Goal: Task Accomplishment & Management: Manage account settings

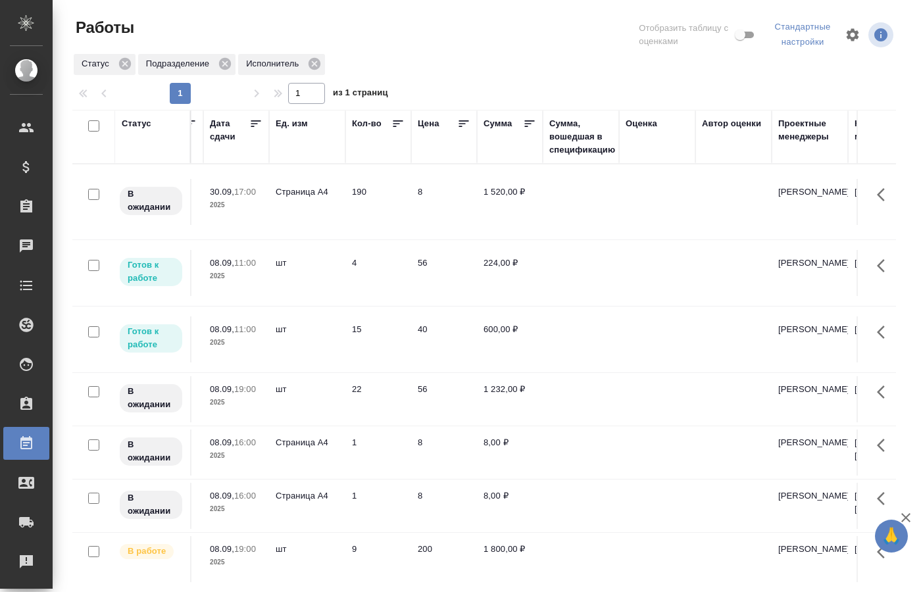
scroll to position [0, 1182]
click at [282, 273] on td "шт" at bounding box center [310, 273] width 76 height 46
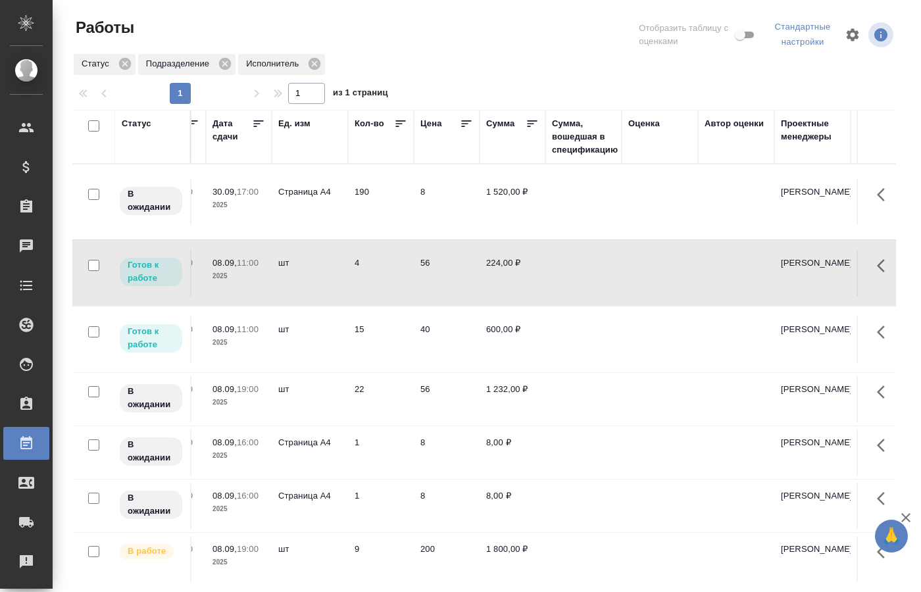
click at [245, 270] on p "2025" at bounding box center [239, 276] width 53 height 13
click at [243, 324] on p "11:00" at bounding box center [248, 329] width 22 height 10
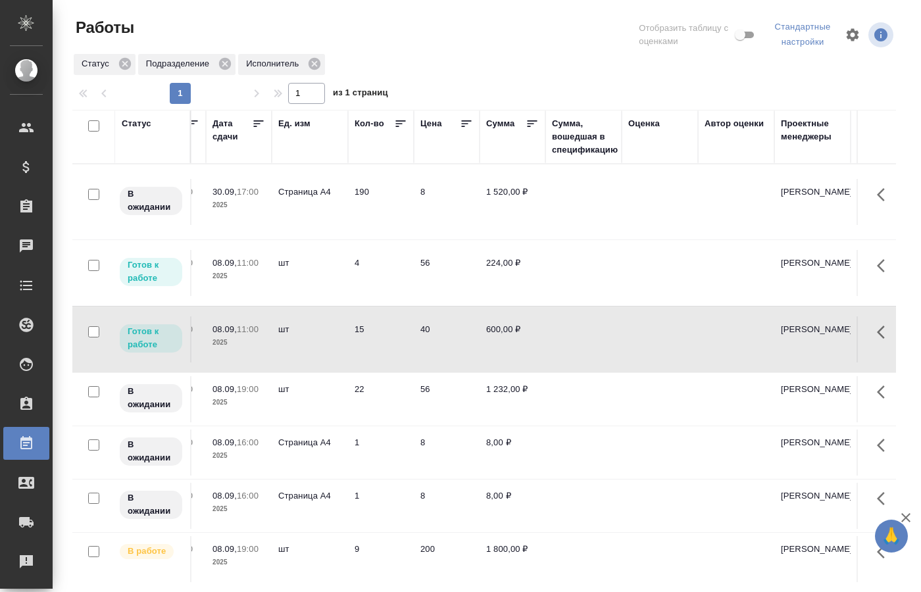
scroll to position [293, 1182]
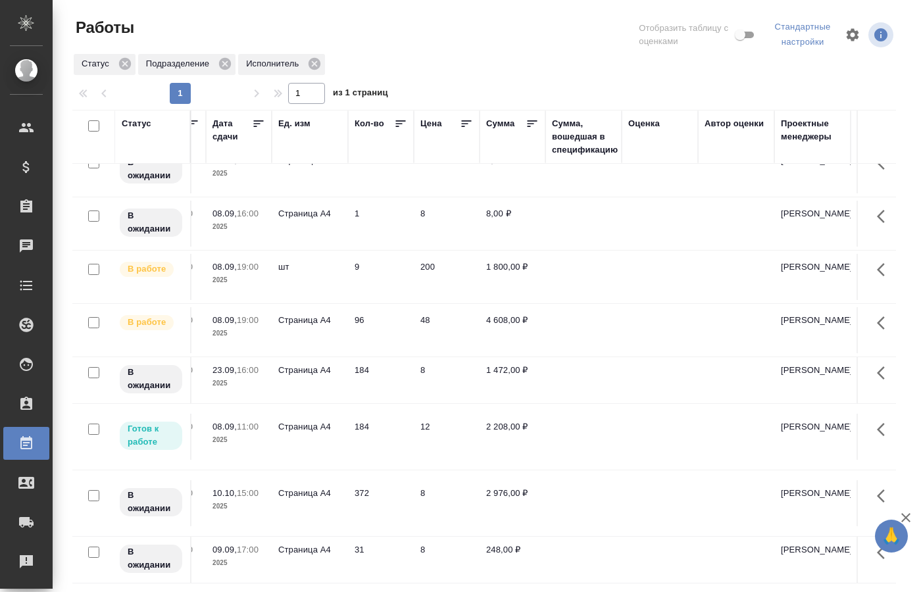
click at [287, 428] on td "Страница А4" at bounding box center [310, 437] width 76 height 46
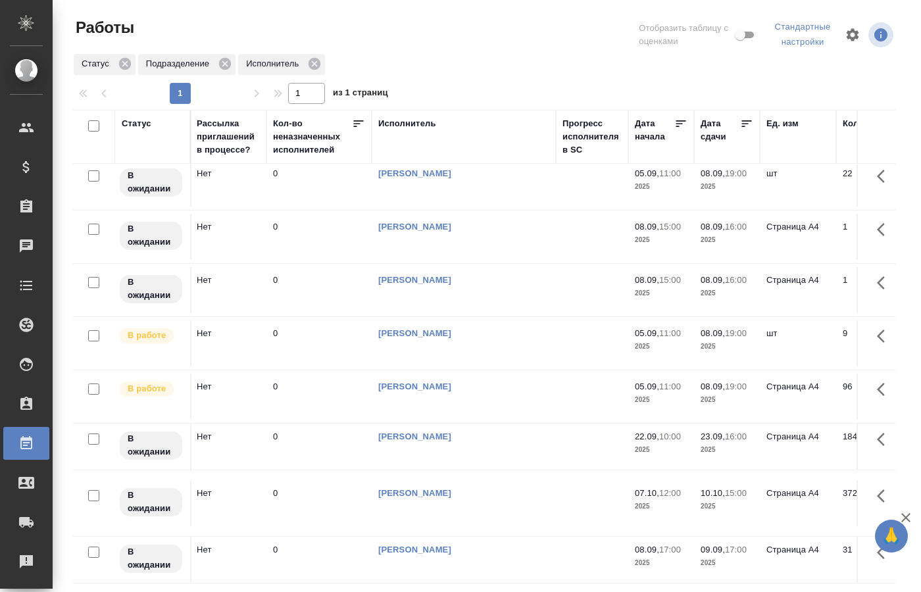
scroll to position [120, 0]
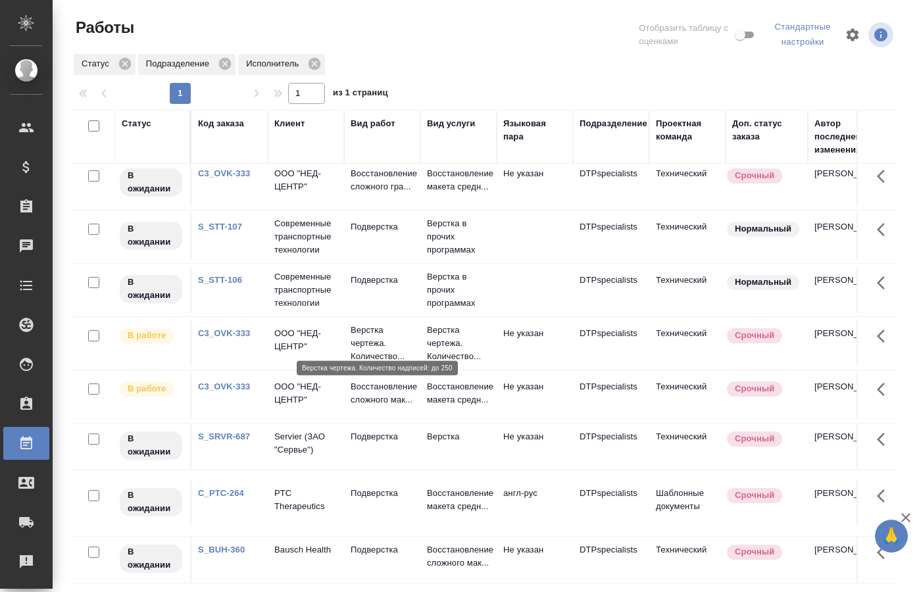
click at [360, 326] on p "Верстка чертежа. Количество..." at bounding box center [382, 343] width 63 height 39
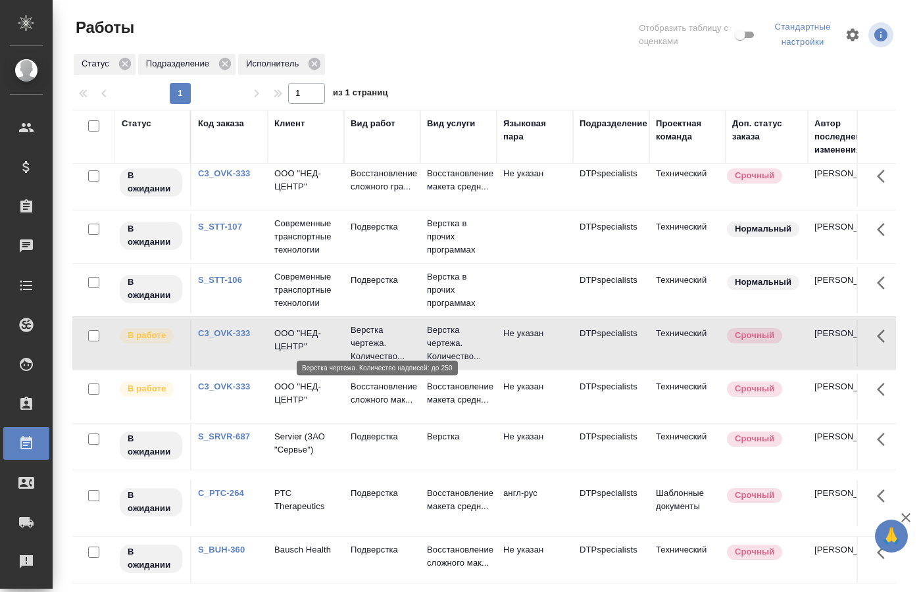
click at [359, 324] on p "Верстка чертежа. Количество..." at bounding box center [382, 343] width 63 height 39
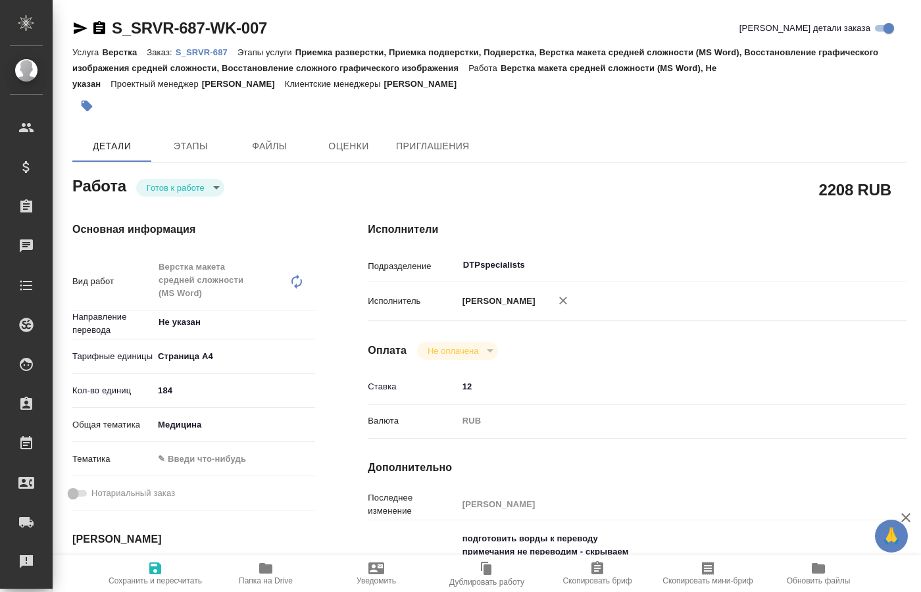
type textarea "x"
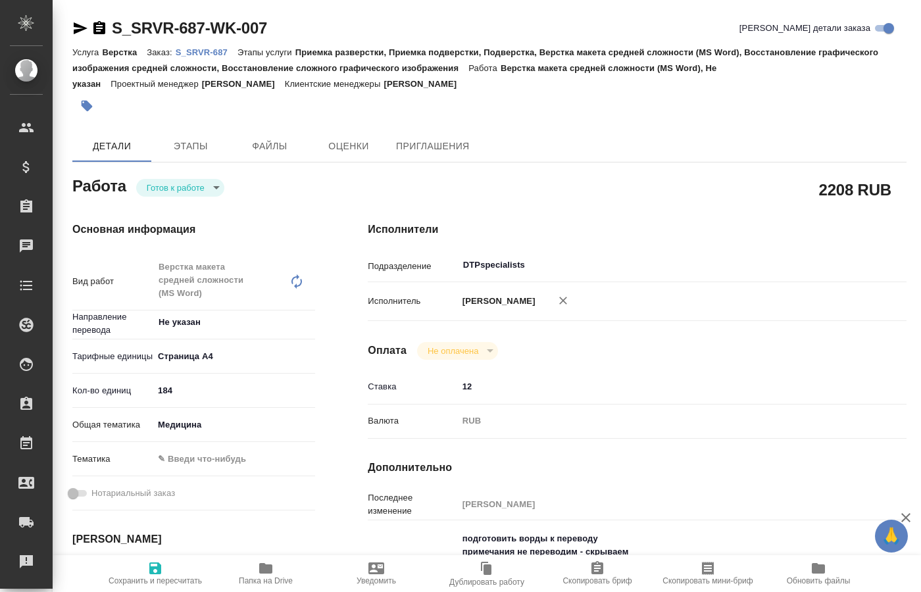
type textarea "x"
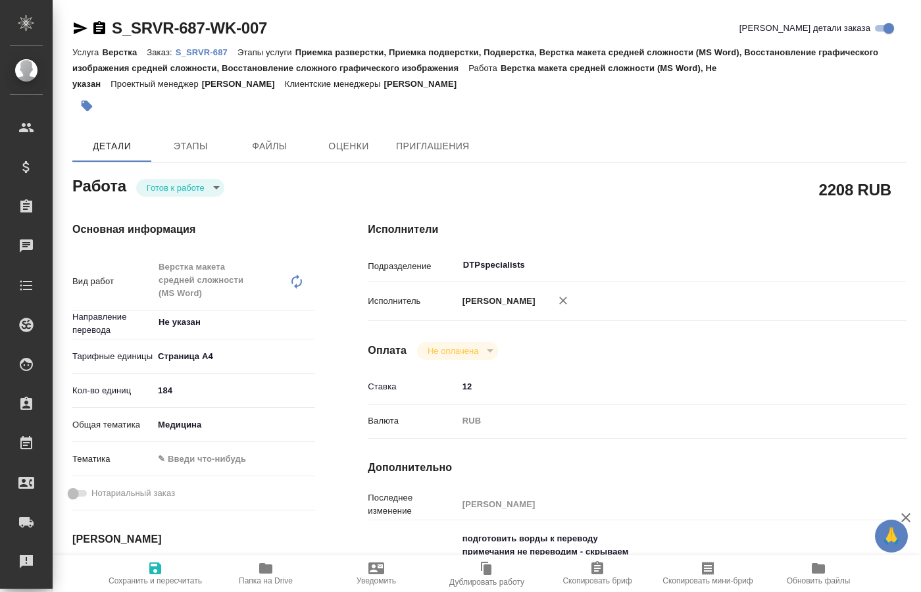
type textarea "x"
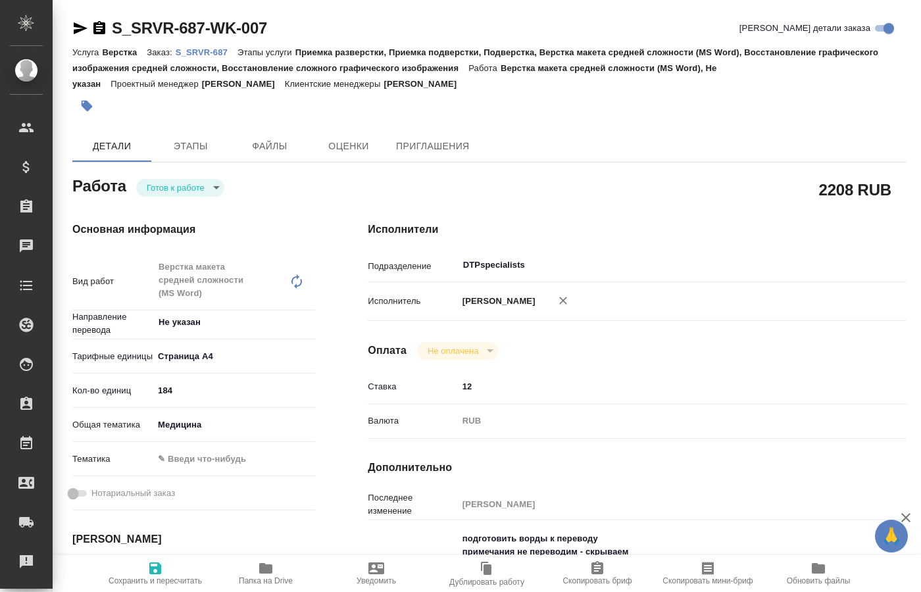
type textarea "x"
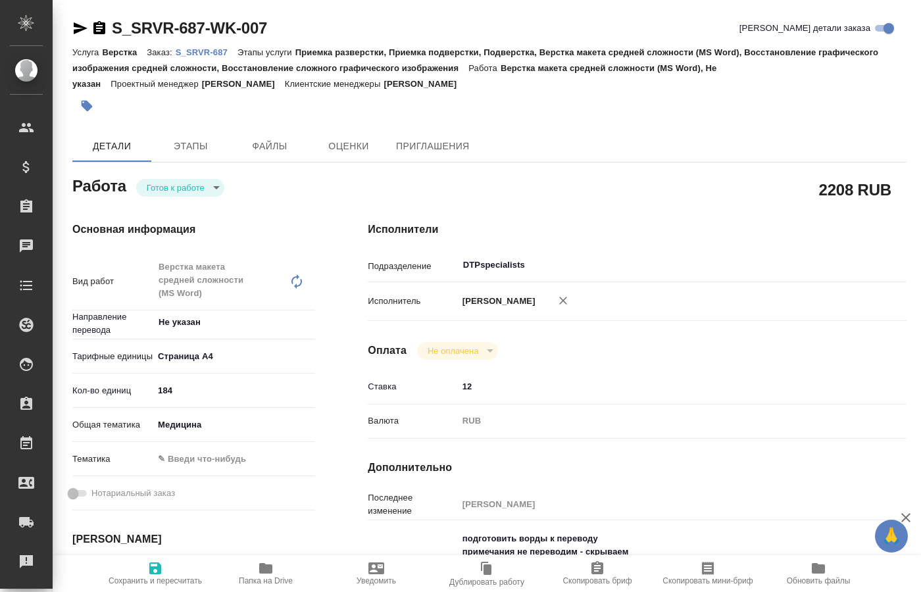
type textarea "x"
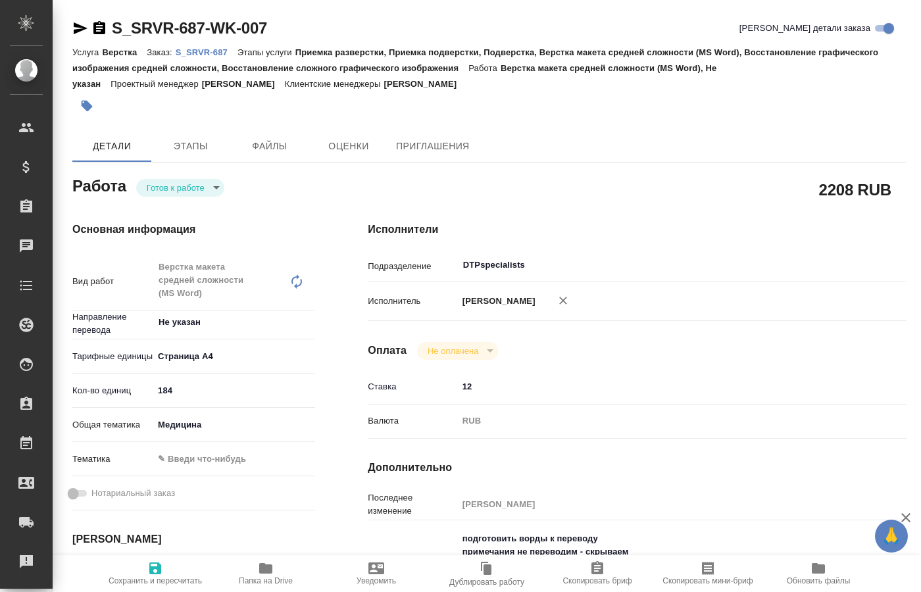
type textarea "x"
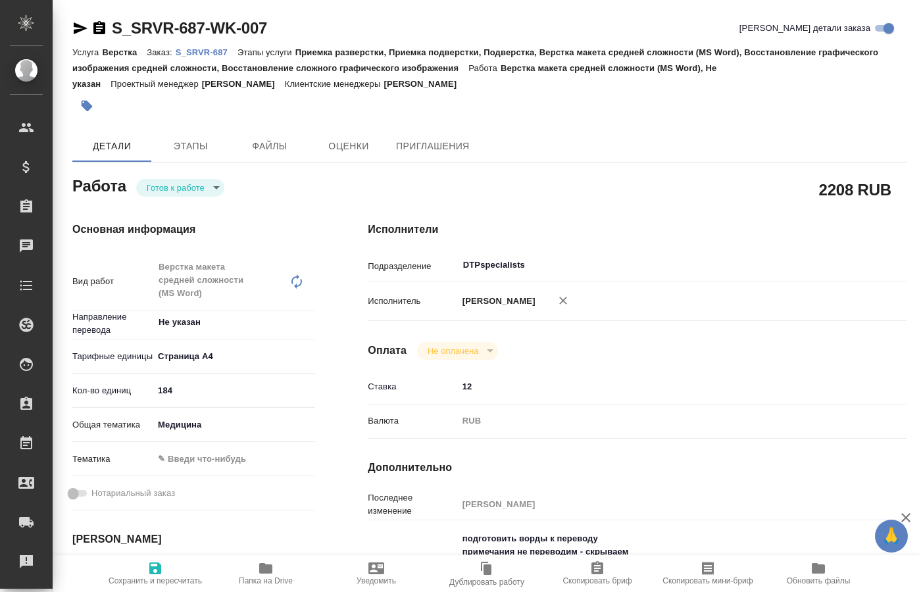
type textarea "x"
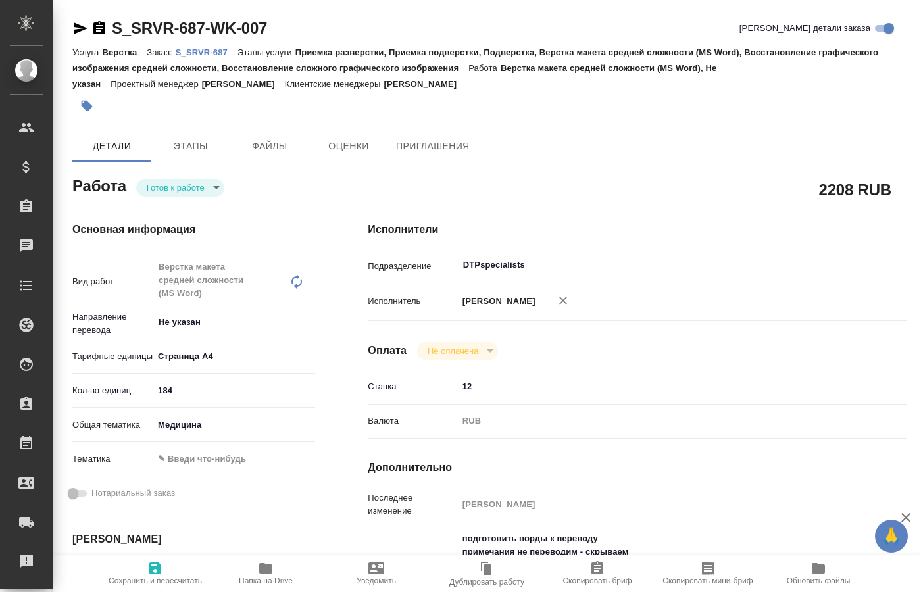
type textarea "x"
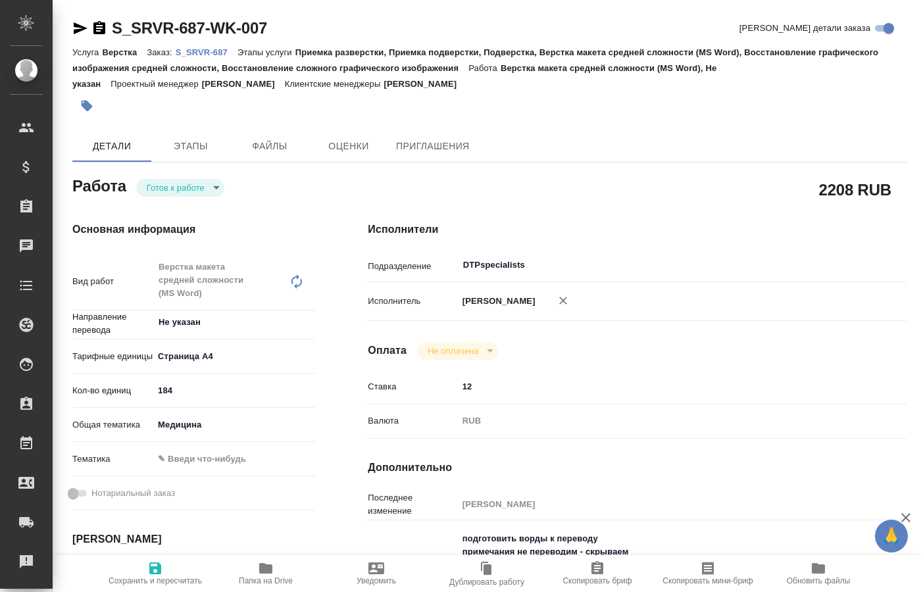
type textarea "x"
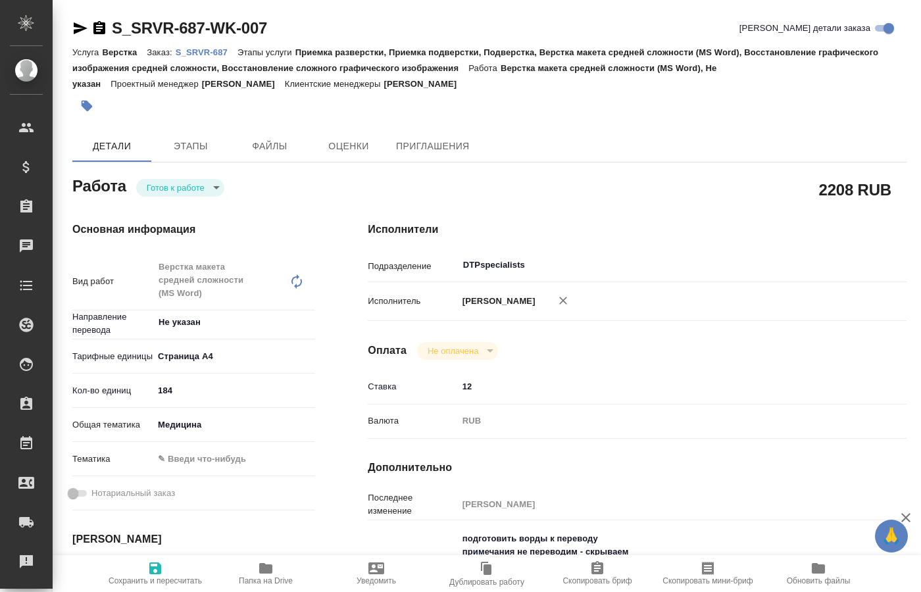
type textarea "x"
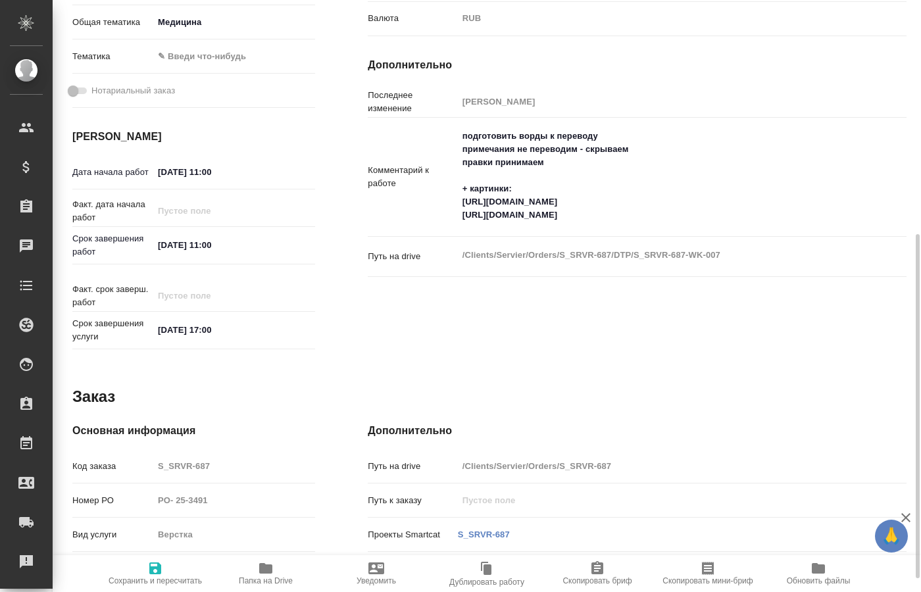
scroll to position [426, 0]
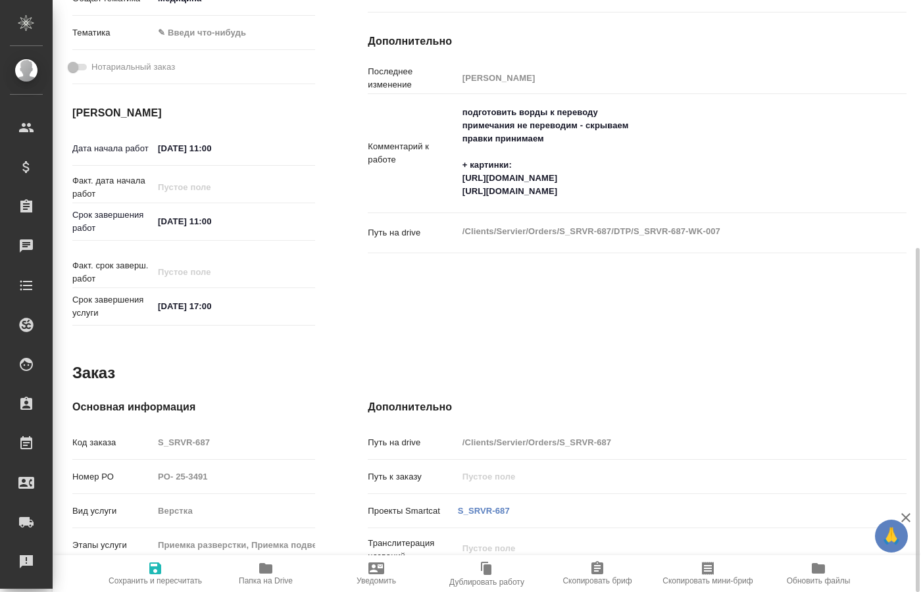
click at [270, 577] on span "Папка на Drive" at bounding box center [266, 580] width 54 height 9
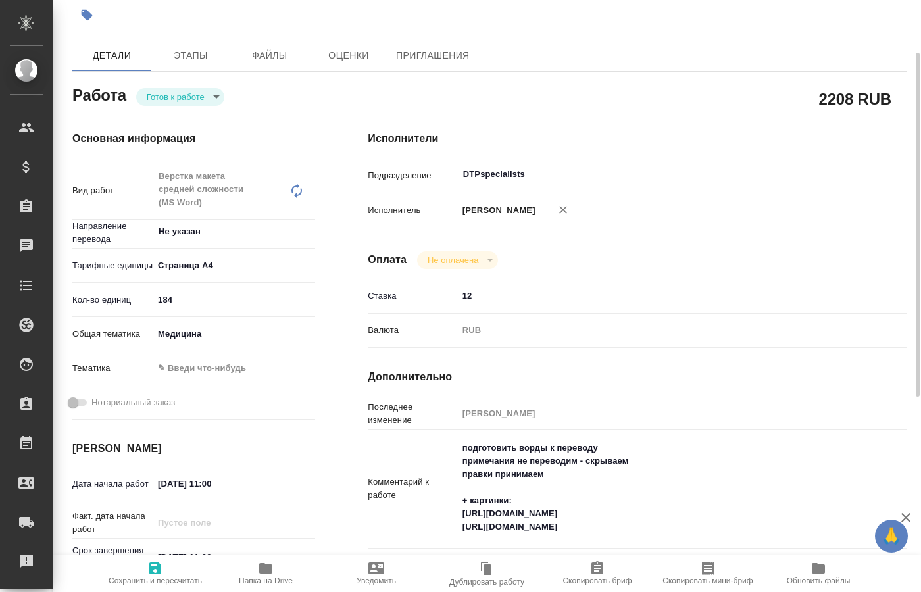
click at [213, 84] on div "Работа Готов к работе readyForWork" at bounding box center [193, 94] width 243 height 24
click at [211, 95] on body "🙏 .cls-1 fill:#fff; AWATERA Kucherenko Oksana Клиенты Спецификации Заказы 0 Чат…" at bounding box center [460, 296] width 921 height 592
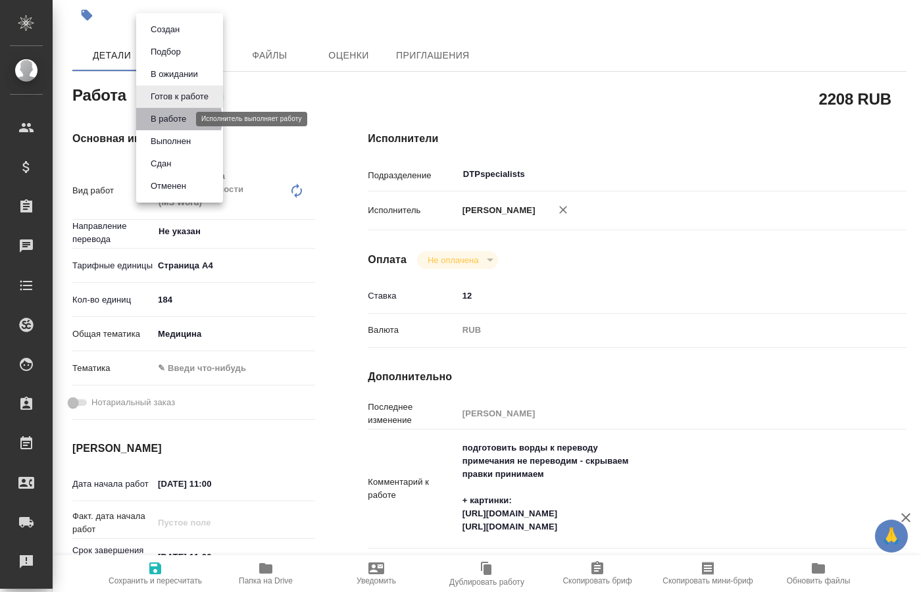
click at [175, 119] on button "В работе" at bounding box center [168, 119] width 43 height 14
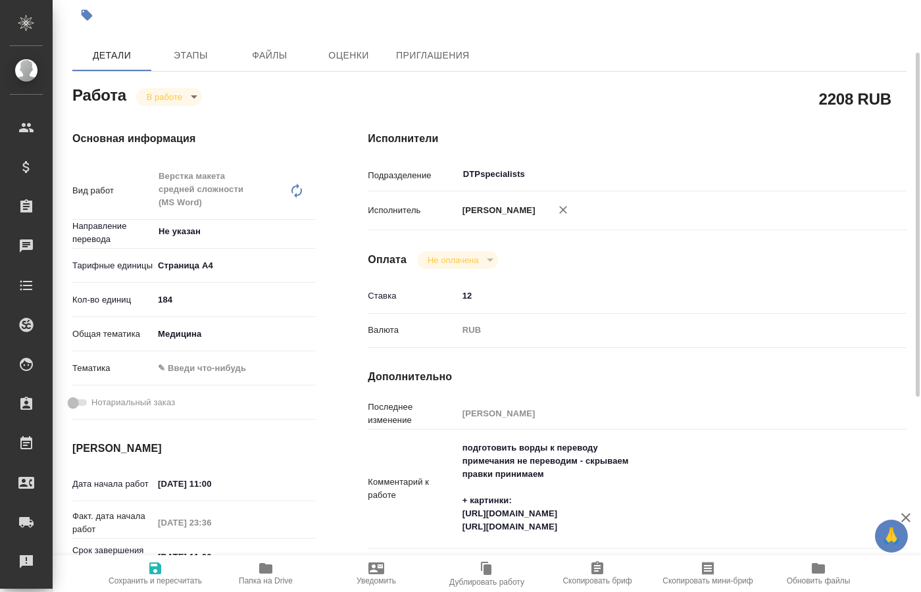
type textarea "x"
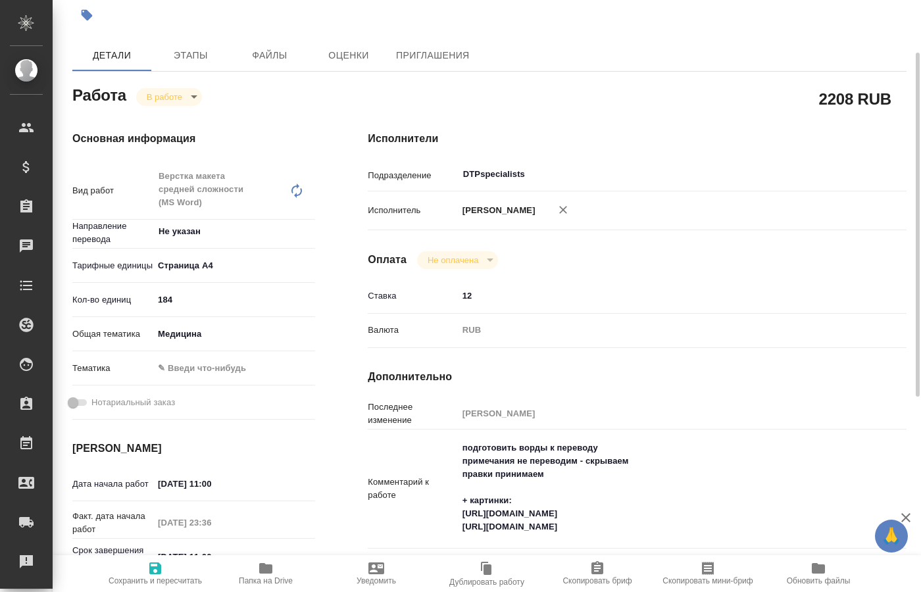
type textarea "x"
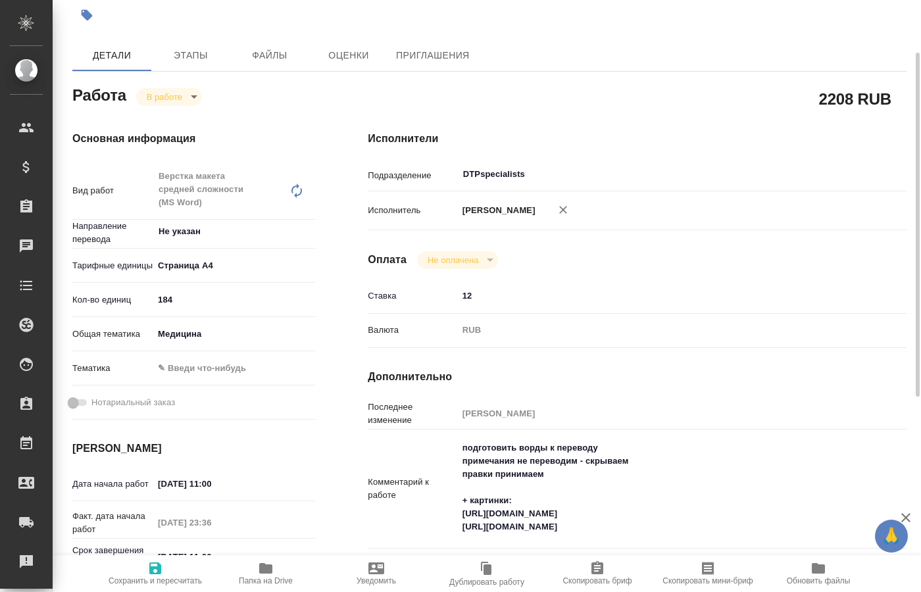
type textarea "x"
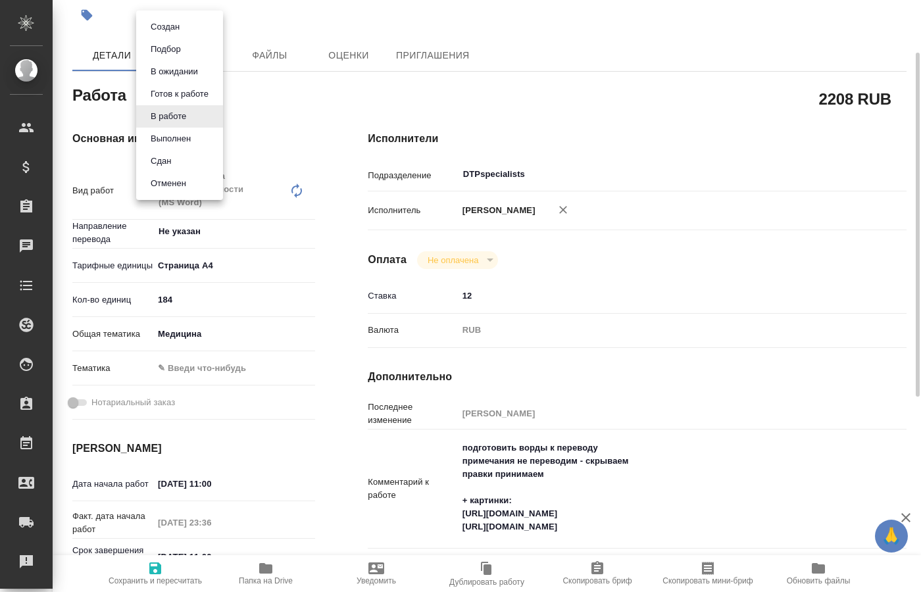
click at [187, 96] on body "🙏 .cls-1 fill:#fff; AWATERA Kucherenko Oksana Клиенты Спецификации Заказы 0 Чат…" at bounding box center [460, 296] width 921 height 592
type textarea "x"
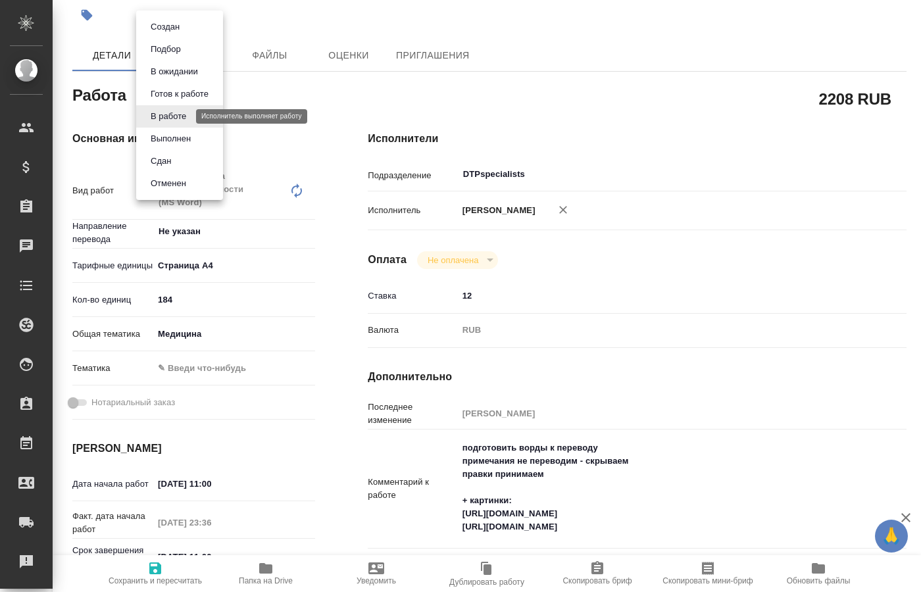
type textarea "x"
click at [175, 135] on button "Выполнен" at bounding box center [171, 139] width 48 height 14
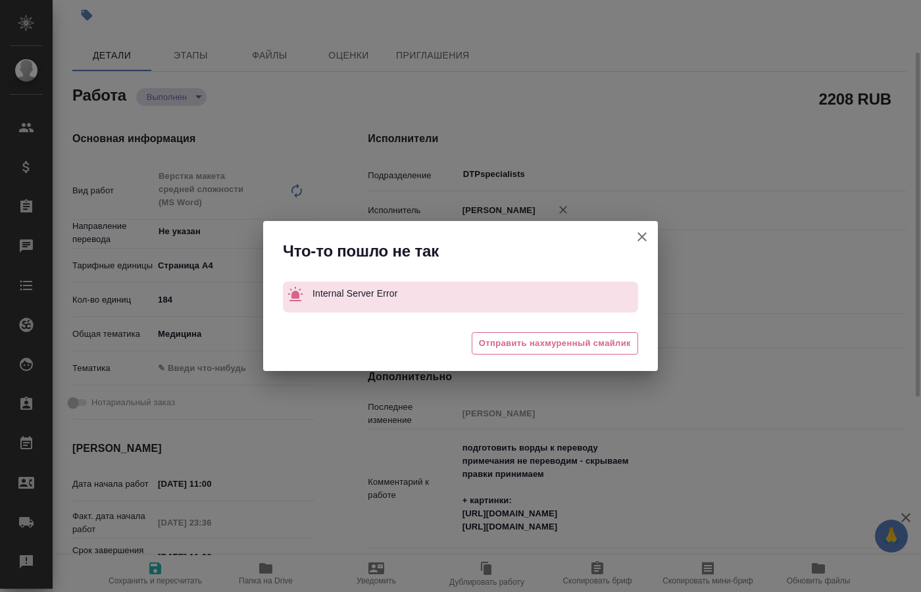
type textarea "x"
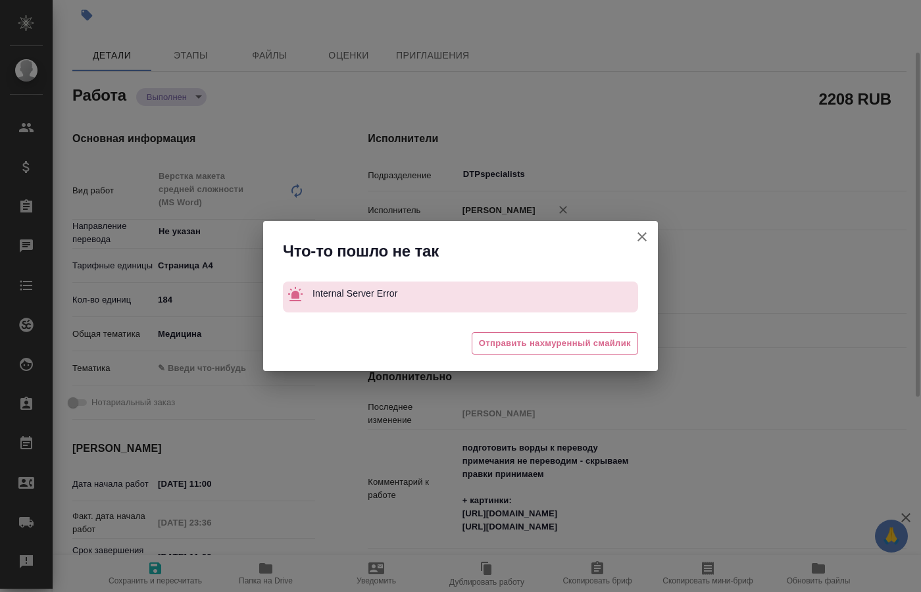
type textarea "x"
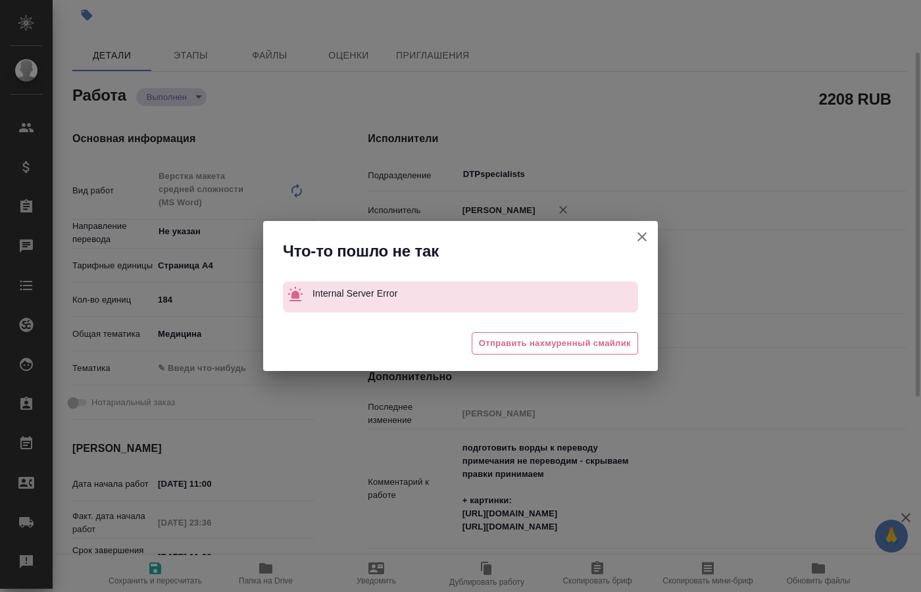
type textarea "x"
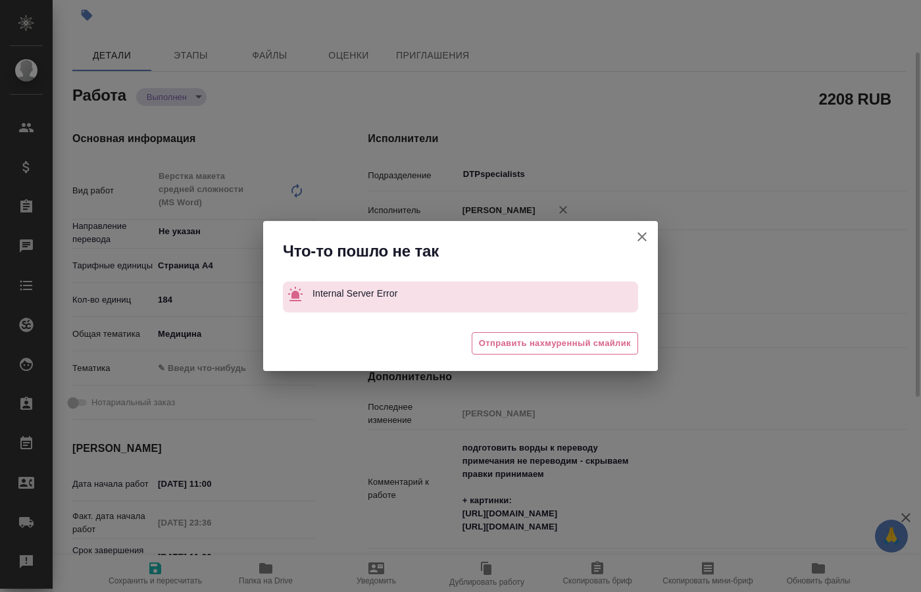
type textarea "x"
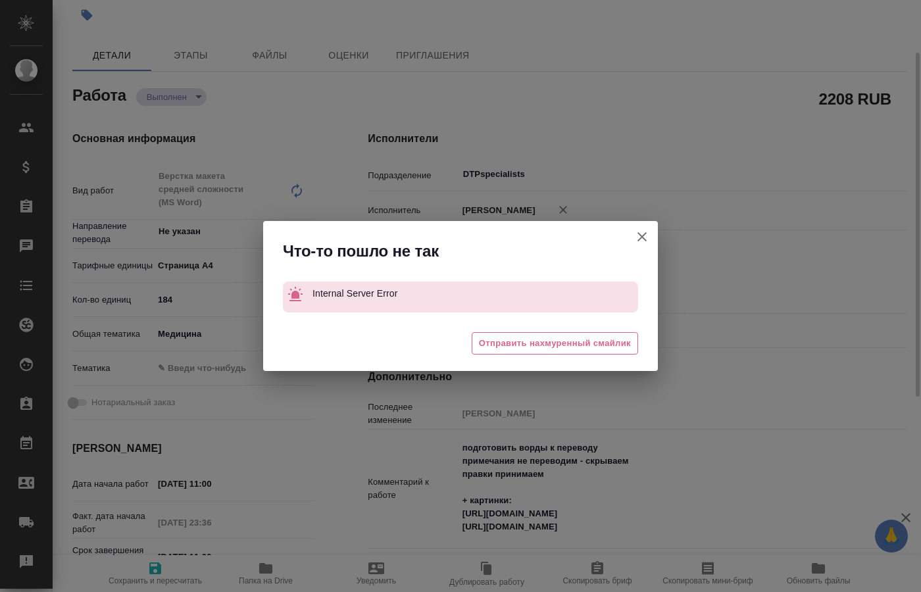
click at [649, 239] on icon "button" at bounding box center [642, 237] width 16 height 16
type textarea "x"
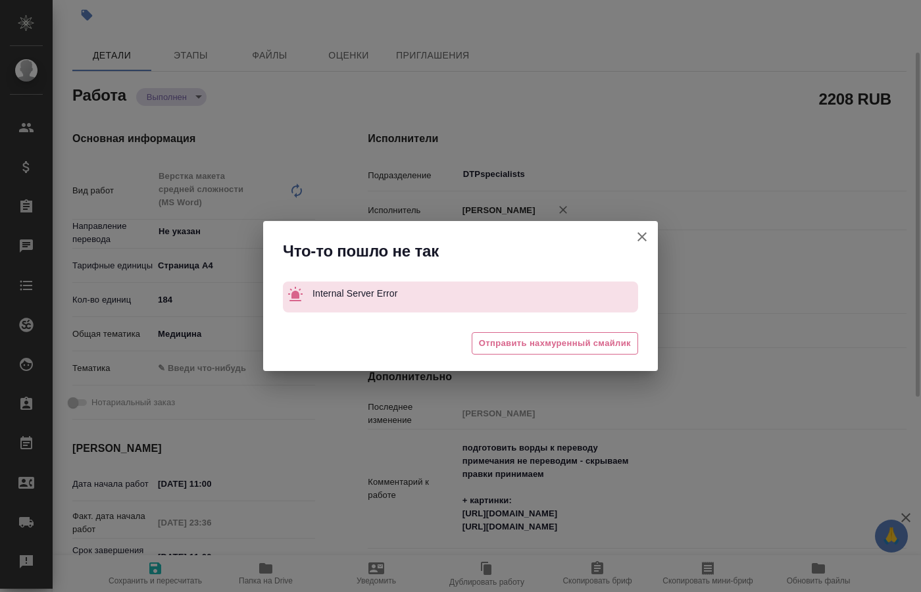
type textarea "x"
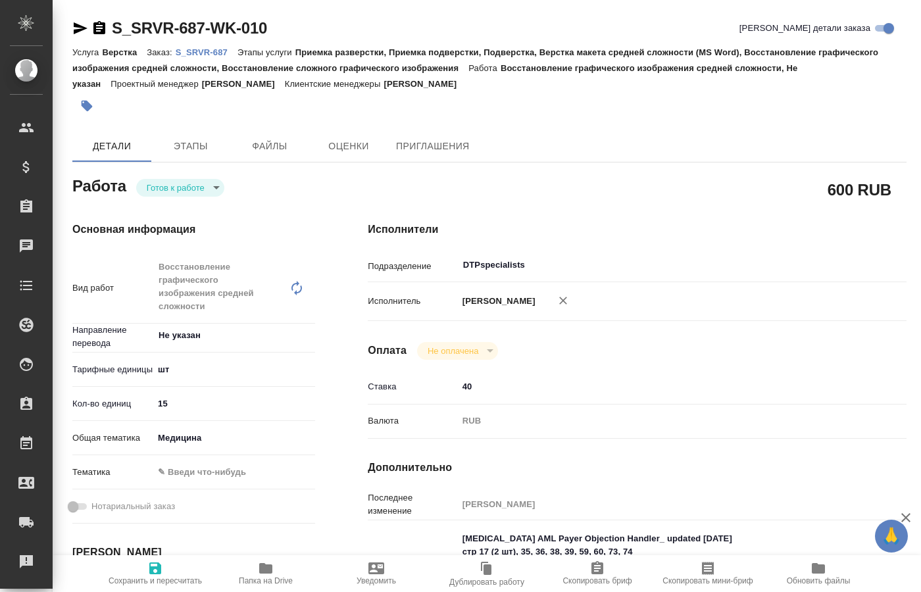
type textarea "x"
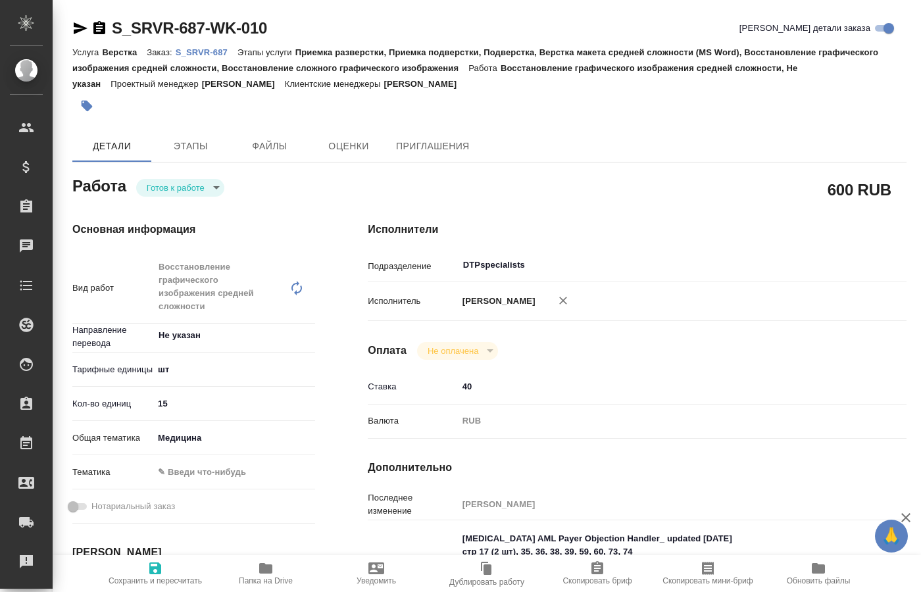
type textarea "x"
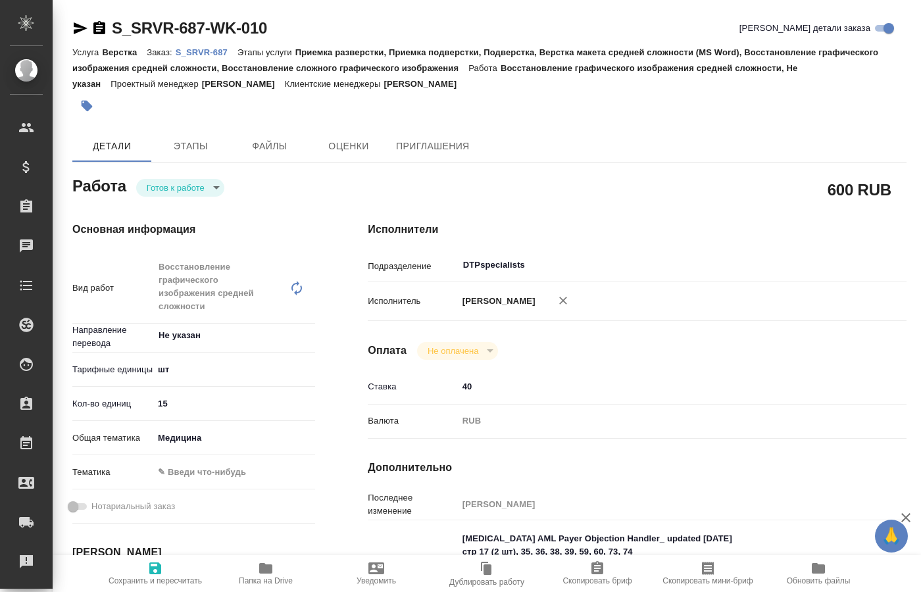
click at [258, 576] on icon "button" at bounding box center [266, 569] width 16 height 16
click at [205, 191] on body "🙏 .cls-1 fill:#fff; AWATERA Kucherenko Oksana Клиенты Спецификации Заказы 0 Чат…" at bounding box center [460, 296] width 921 height 592
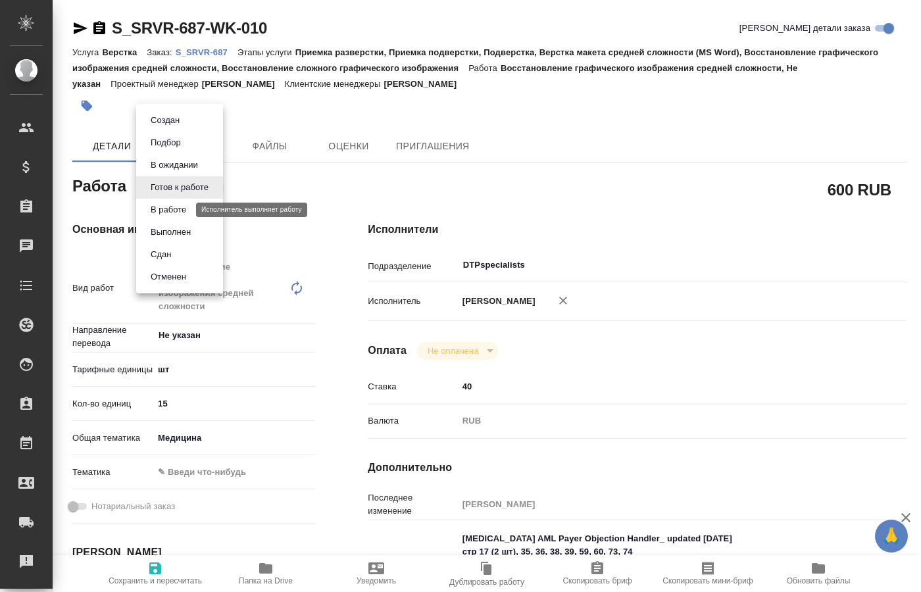
click at [178, 211] on button "В работе" at bounding box center [168, 210] width 43 height 14
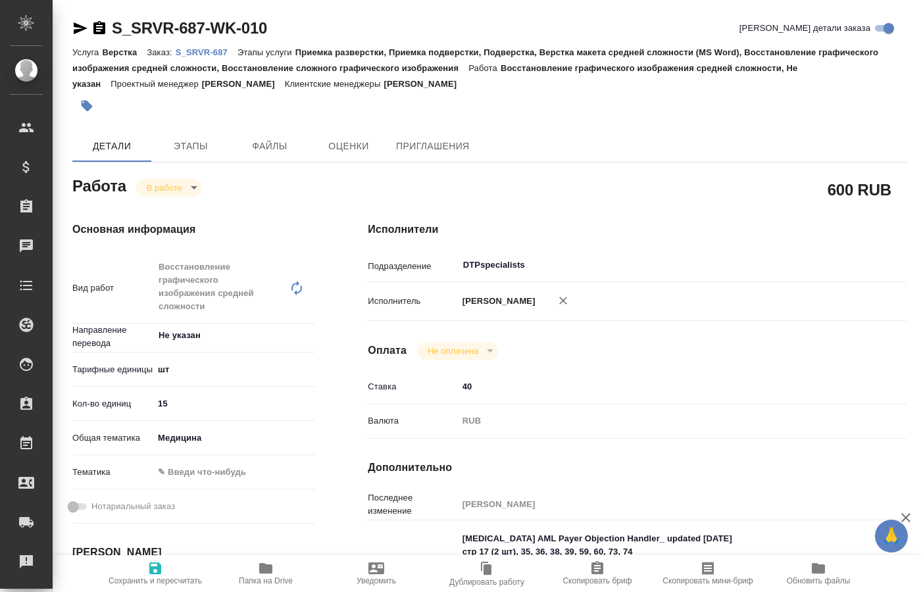
type textarea "x"
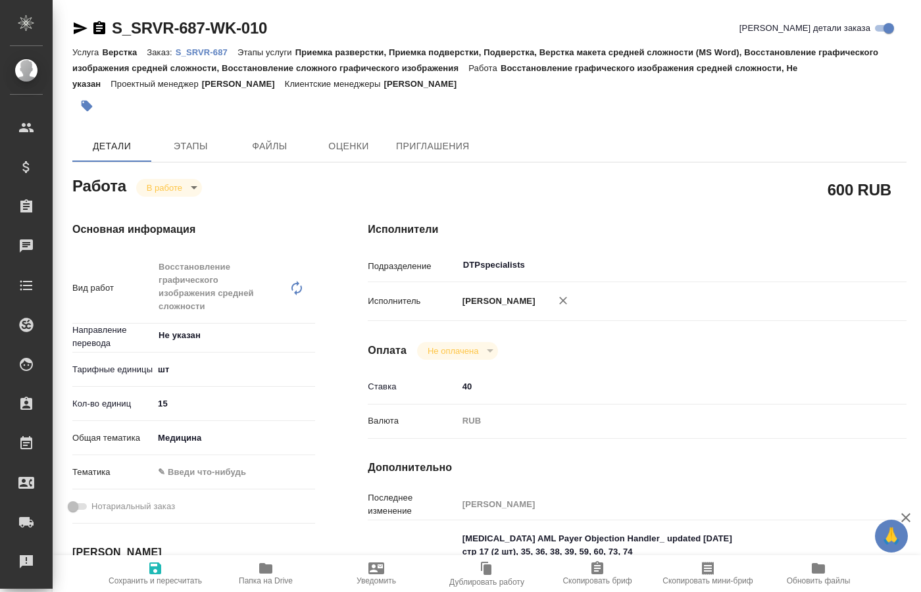
type textarea "x"
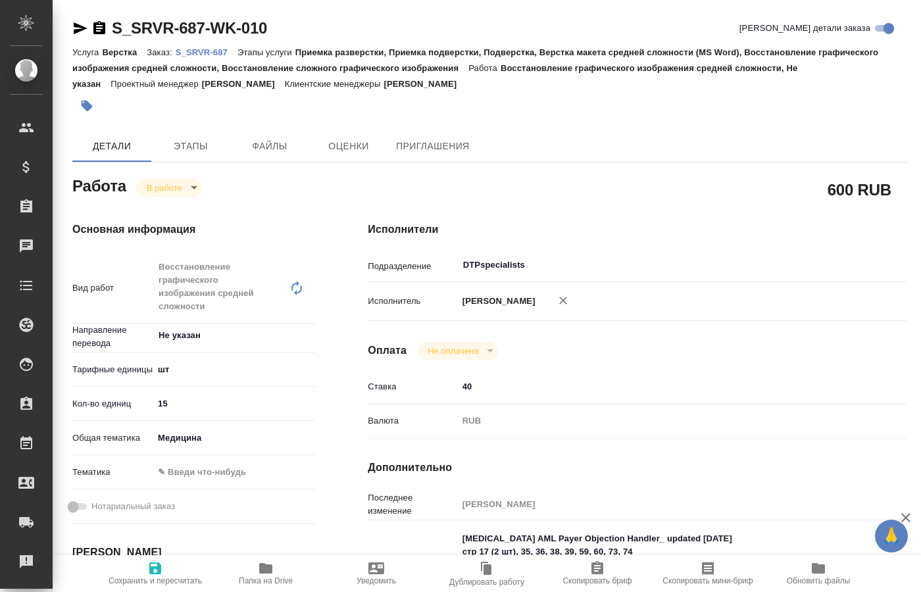
type textarea "x"
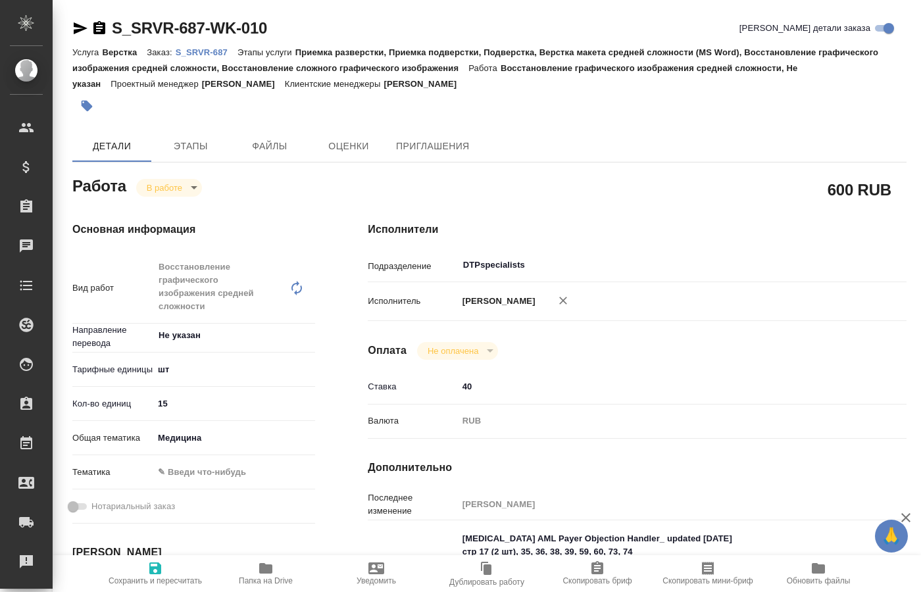
click at [196, 188] on body "🙏 .cls-1 fill:#fff; AWATERA Kucherenko Oksana Клиенты Спецификации Заказы 0 Чат…" at bounding box center [460, 296] width 921 height 592
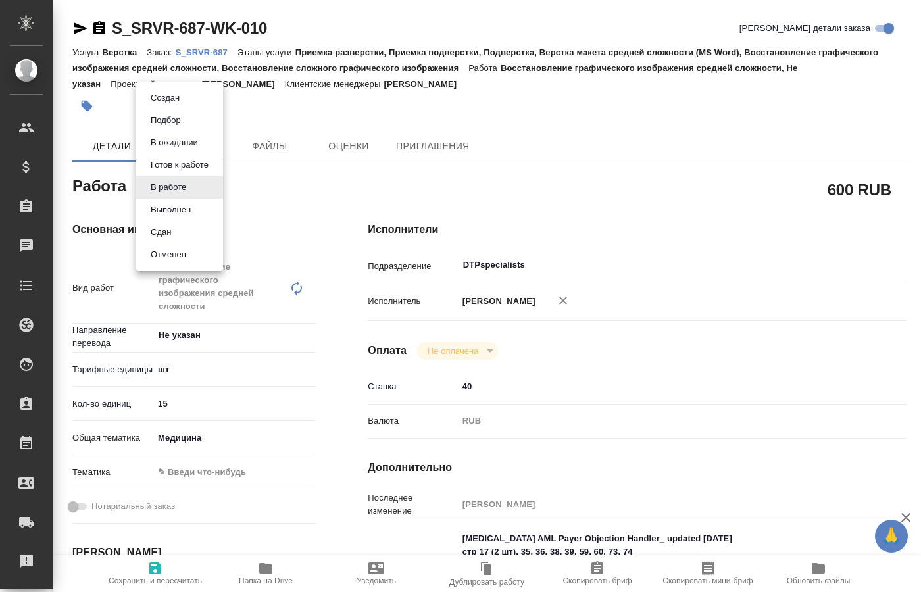
type textarea "x"
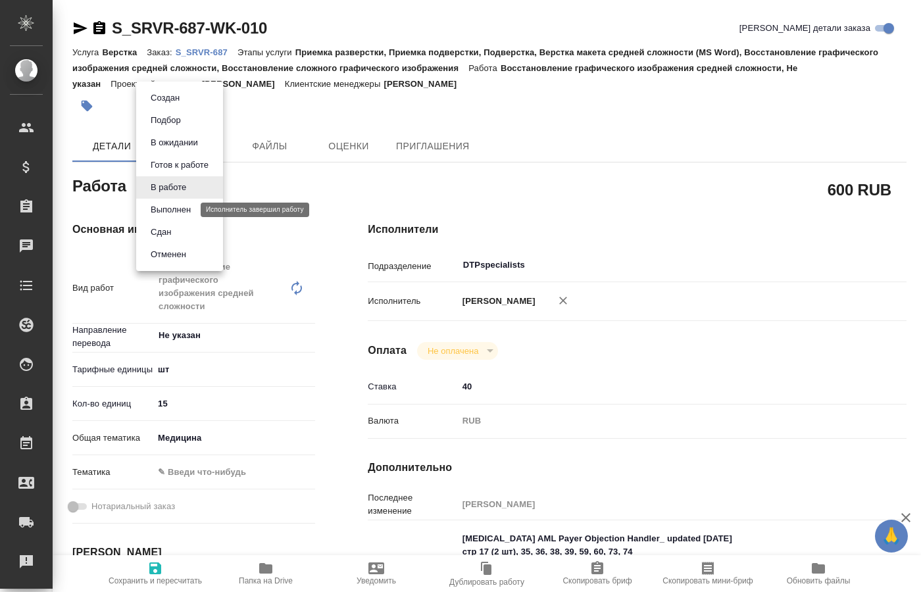
click at [185, 207] on button "Выполнен" at bounding box center [171, 210] width 48 height 14
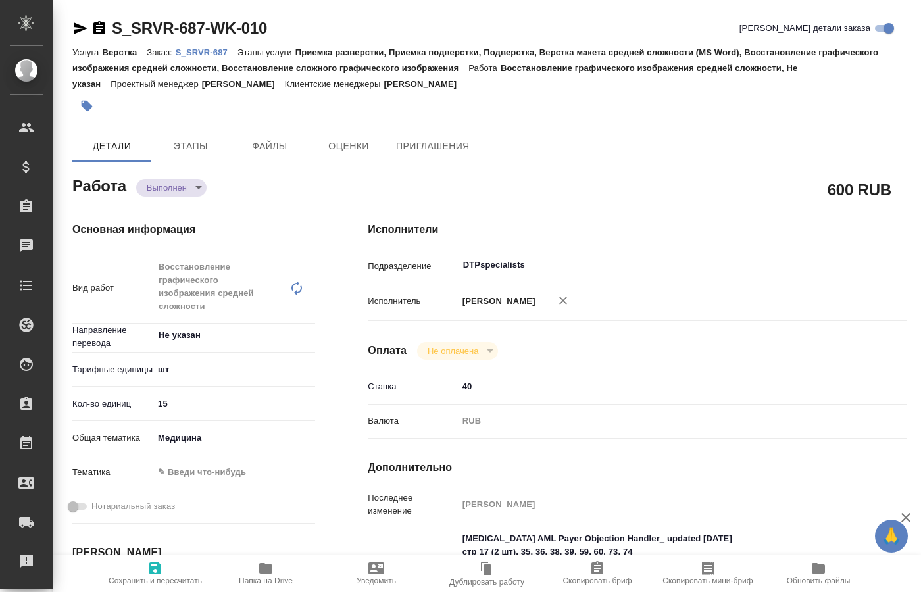
type textarea "x"
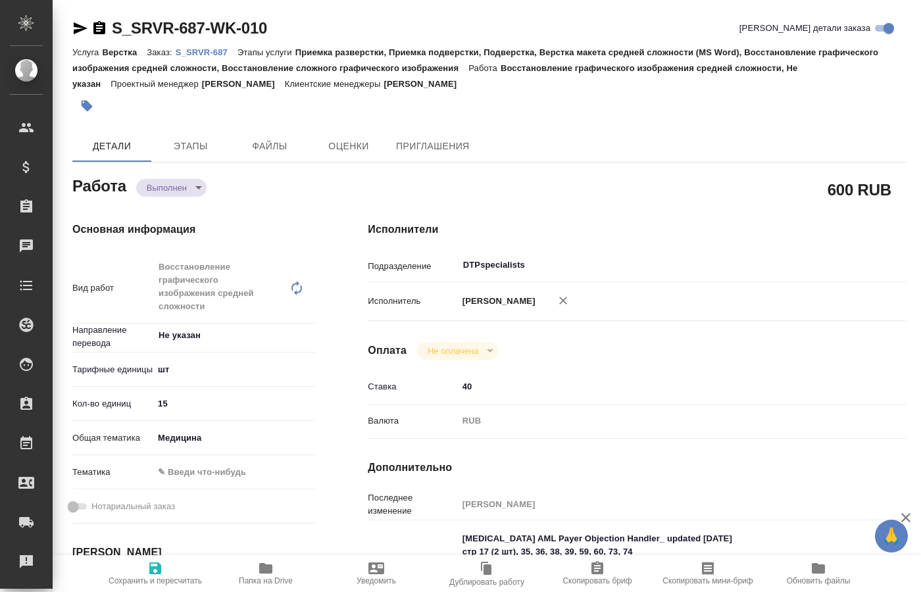
type textarea "x"
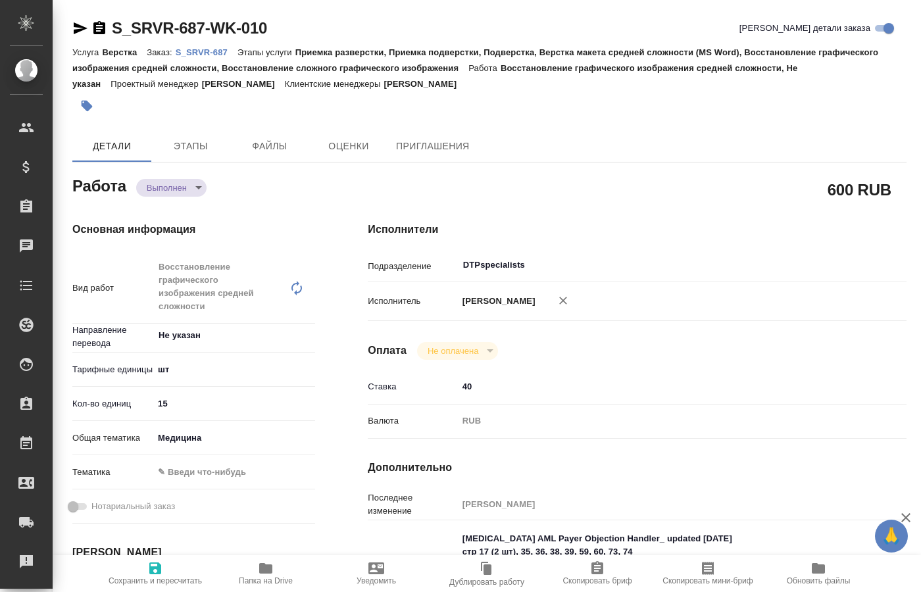
type textarea "x"
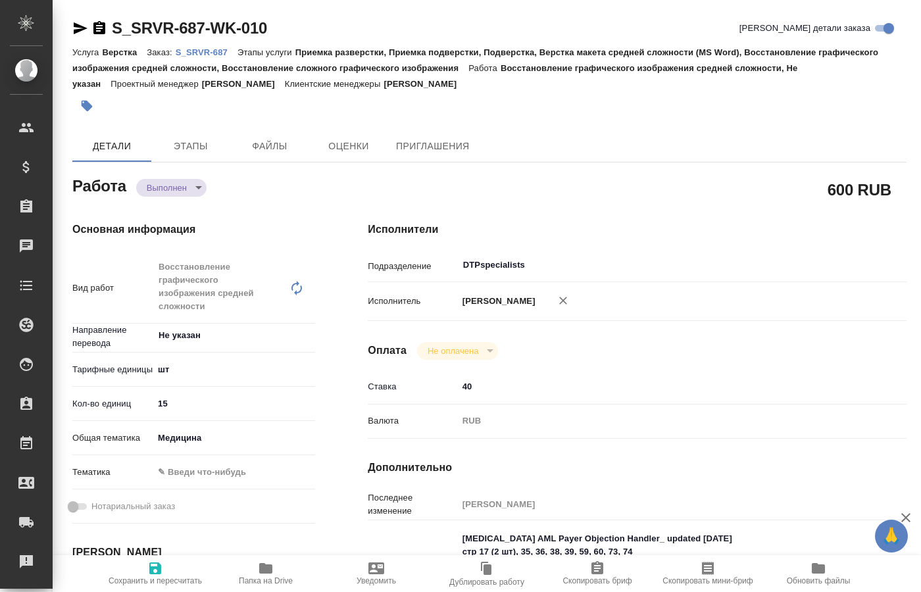
type textarea "x"
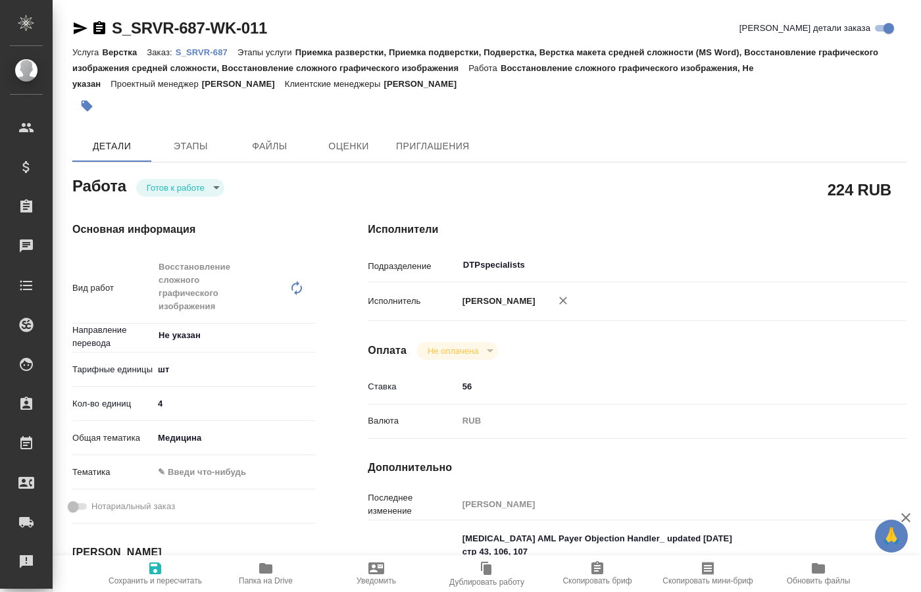
type textarea "x"
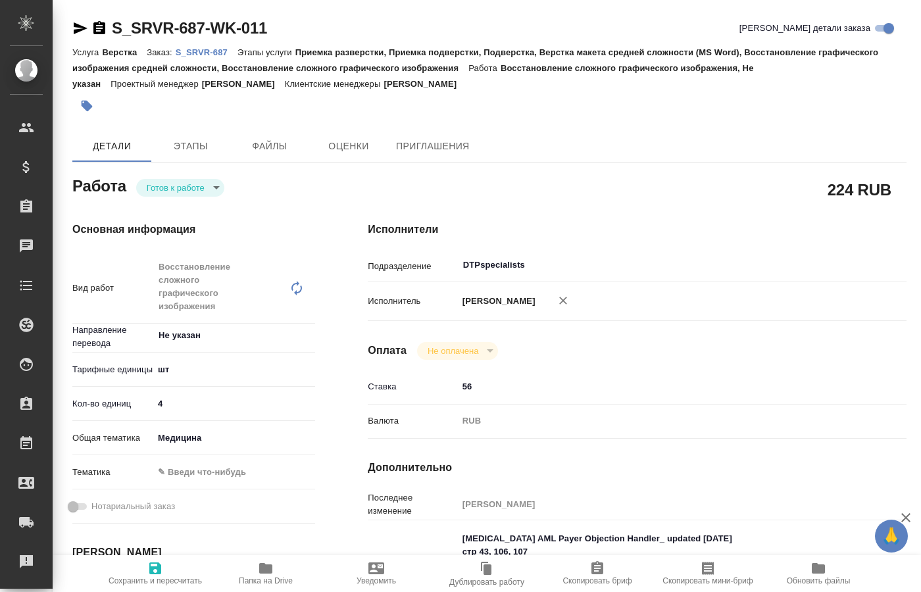
type textarea "x"
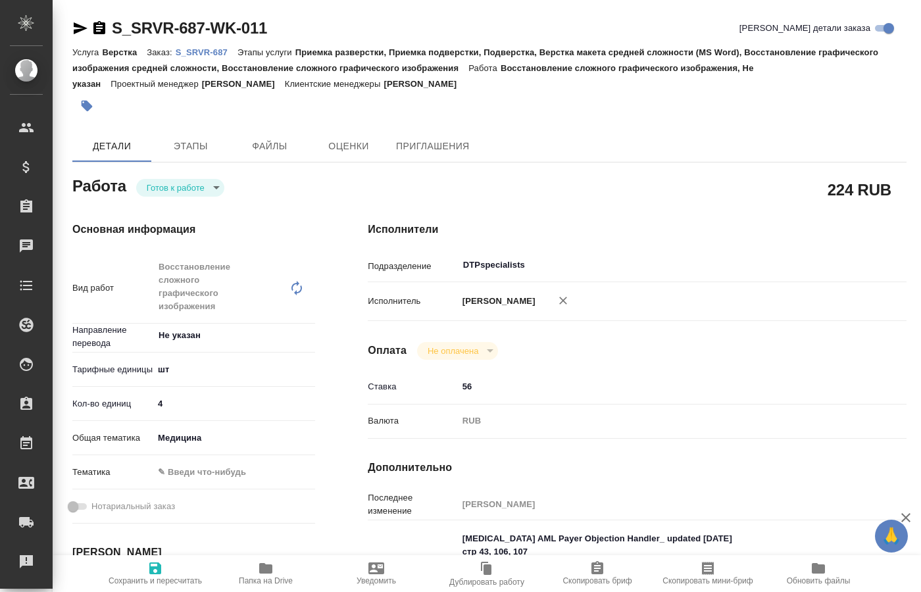
click at [216, 184] on body "🙏 .cls-1 fill:#fff; AWATERA Kucherenko Oksana Клиенты Спецификации Заказы 0 Чат…" at bounding box center [460, 296] width 921 height 592
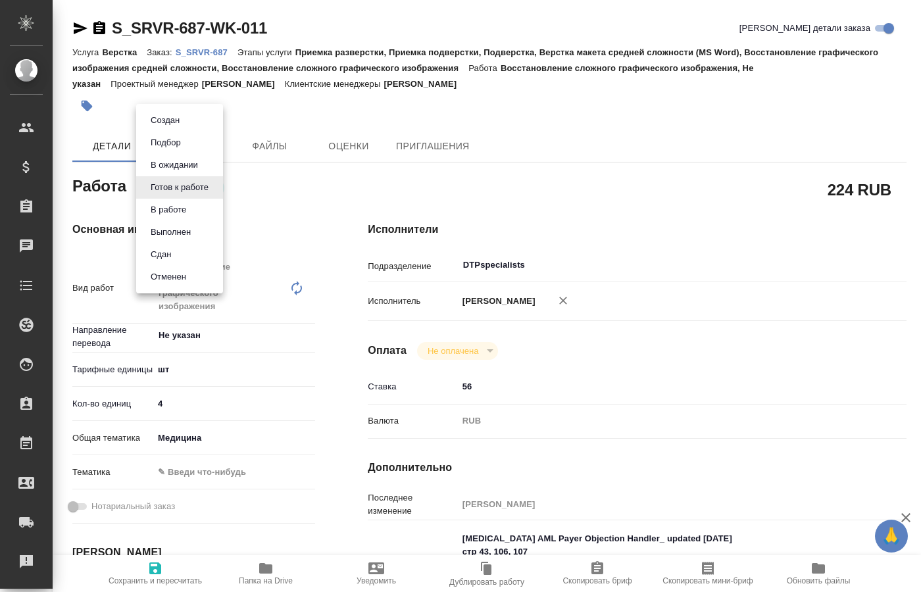
click at [156, 210] on button "В работе" at bounding box center [168, 210] width 43 height 14
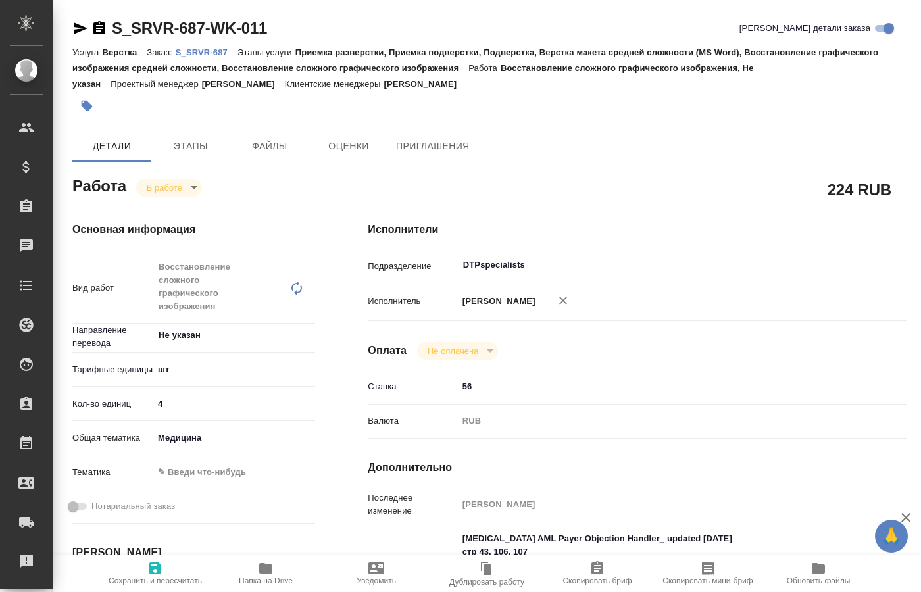
type textarea "x"
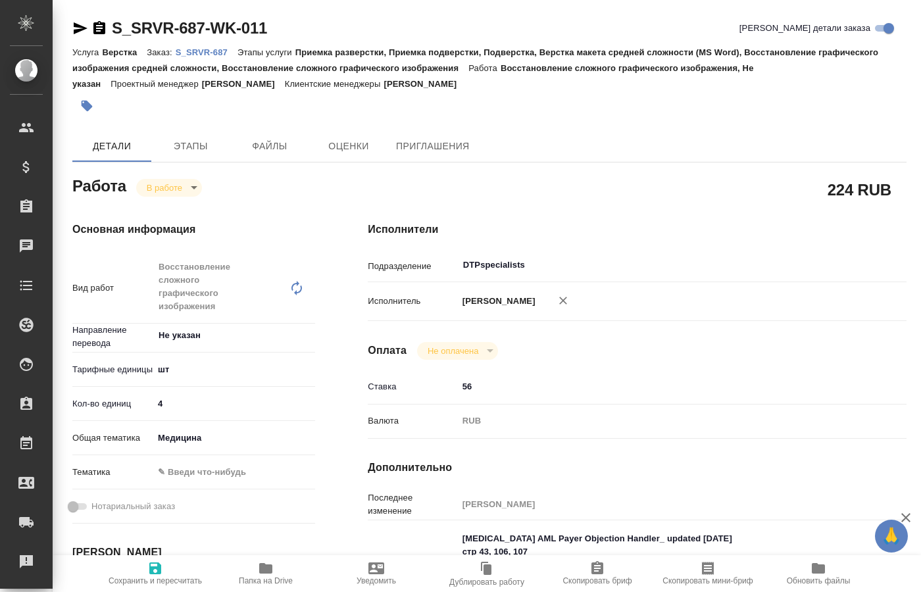
type textarea "x"
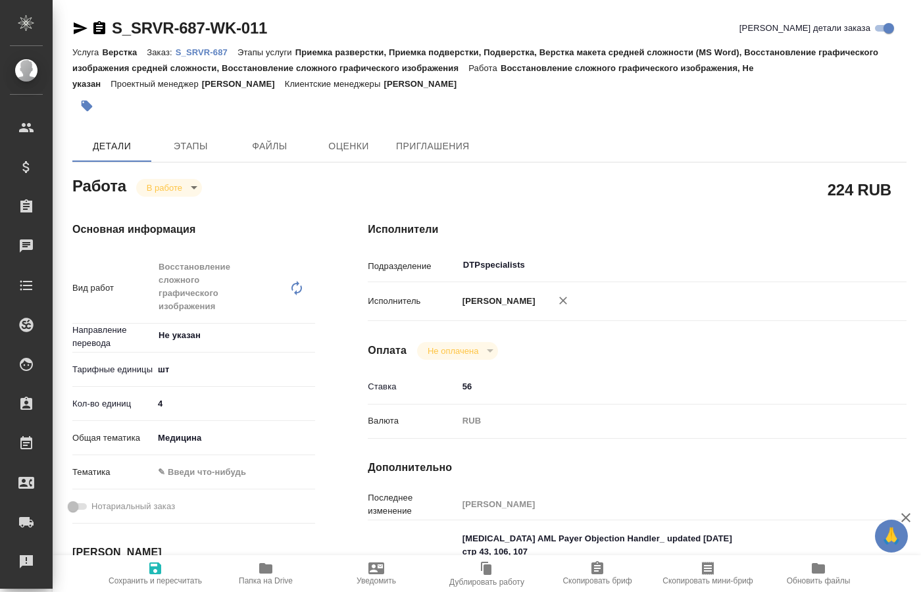
type textarea "x"
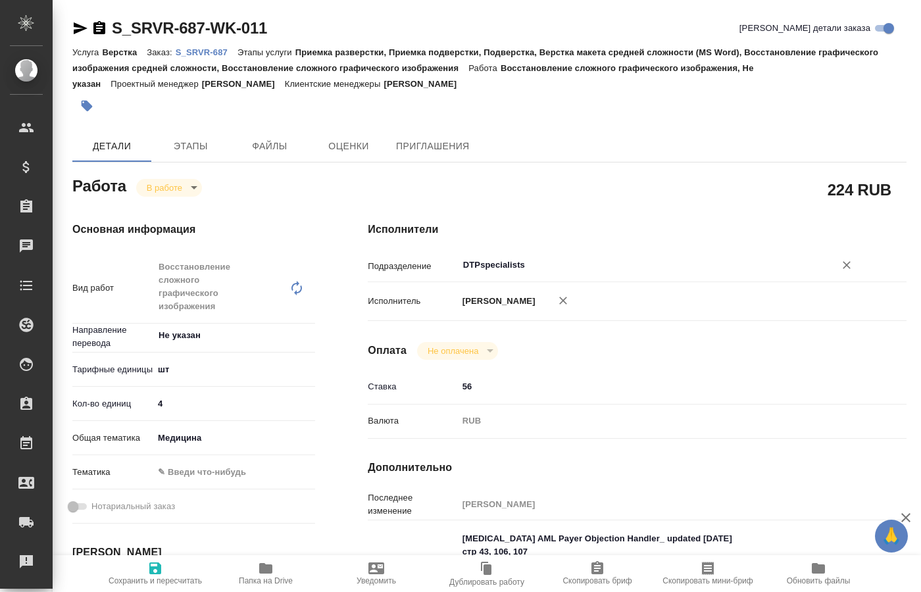
type textarea "x"
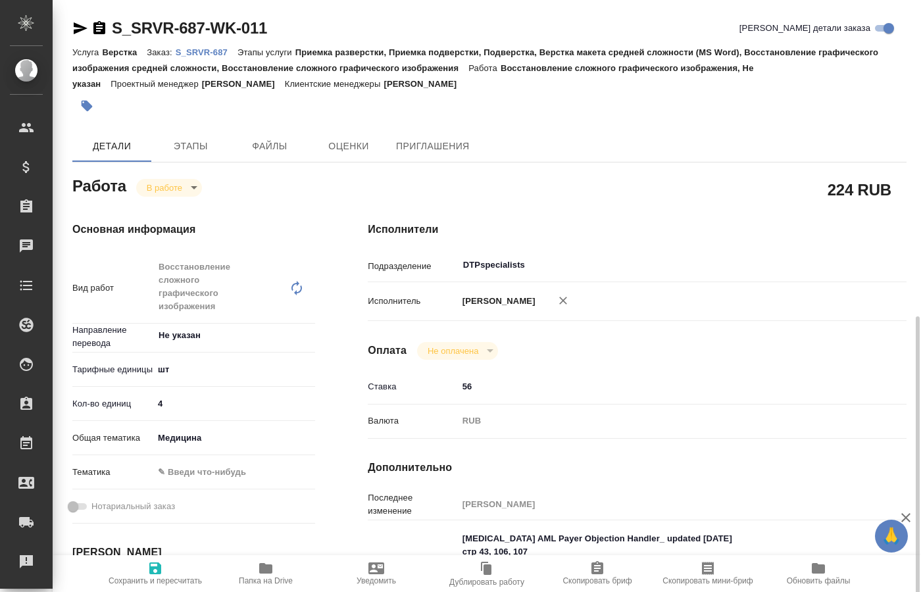
scroll to position [201, 0]
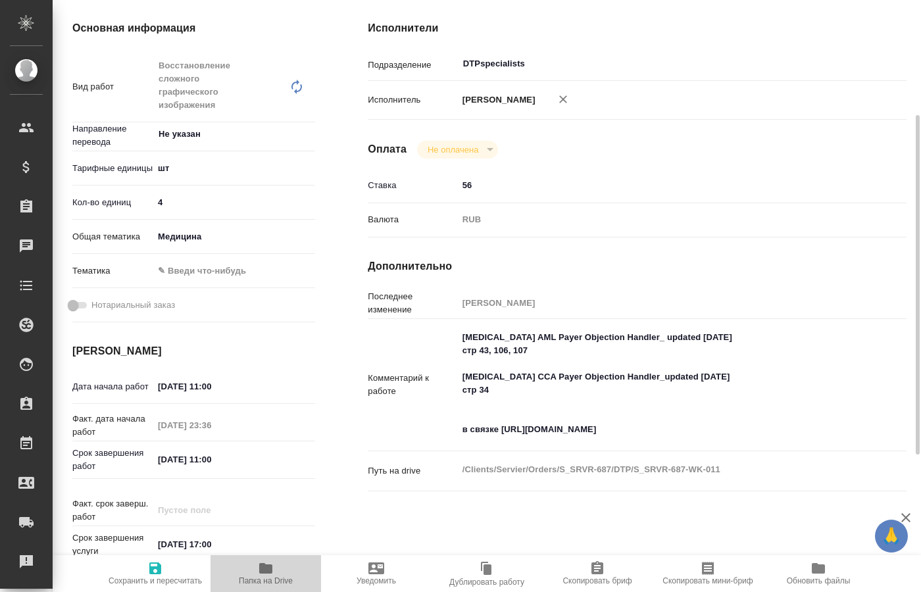
click at [271, 582] on span "Папка на Drive" at bounding box center [266, 580] width 54 height 9
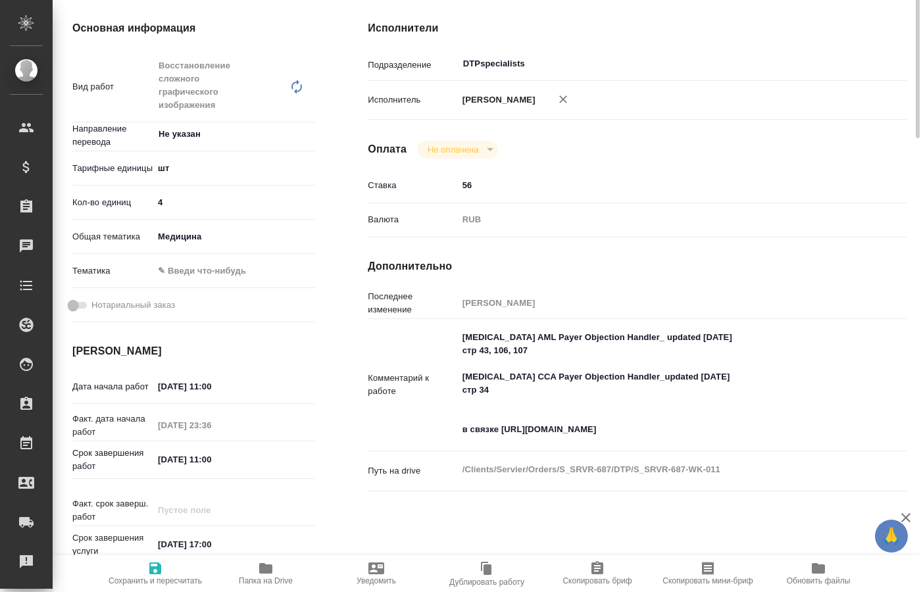
scroll to position [0, 0]
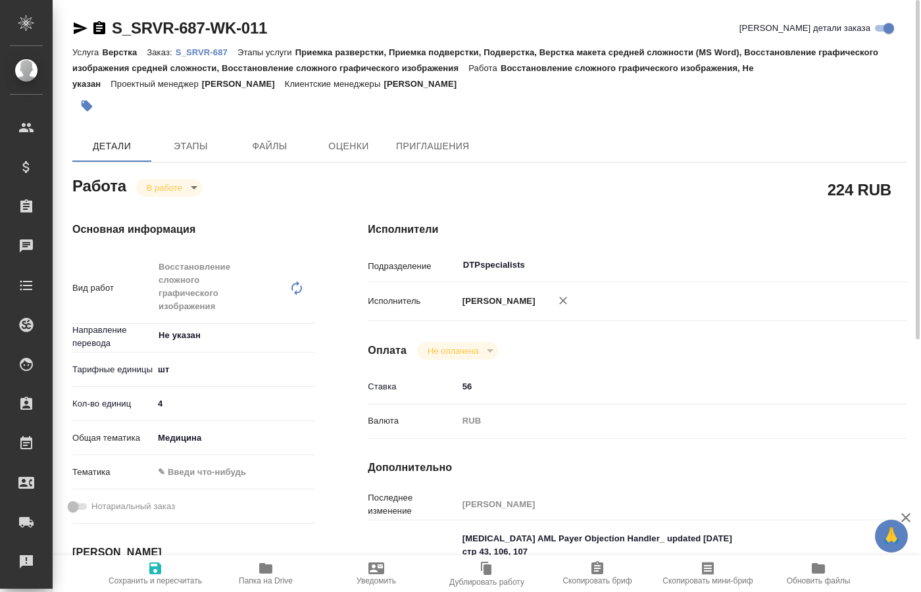
click at [189, 185] on body "🙏 .cls-1 fill:#fff; AWATERA Kucherenko Oksana Клиенты Спецификации Заказы 0 Чат…" at bounding box center [460, 296] width 921 height 592
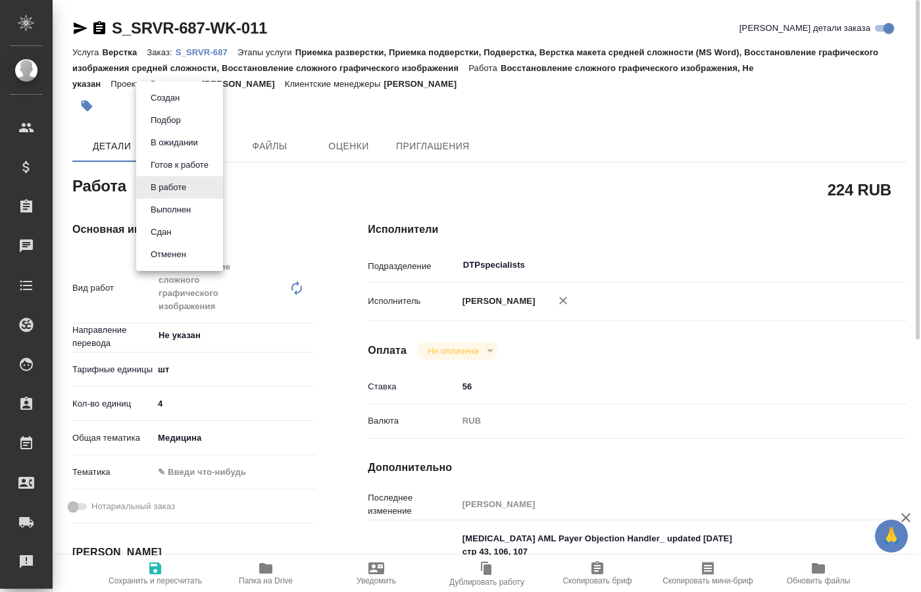
click at [167, 208] on button "Выполнен" at bounding box center [171, 210] width 48 height 14
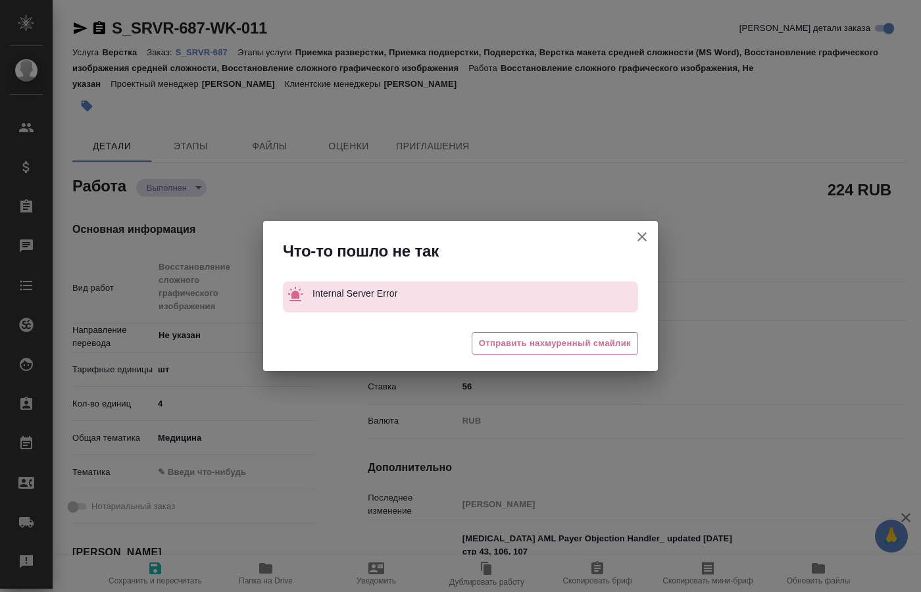
type textarea "x"
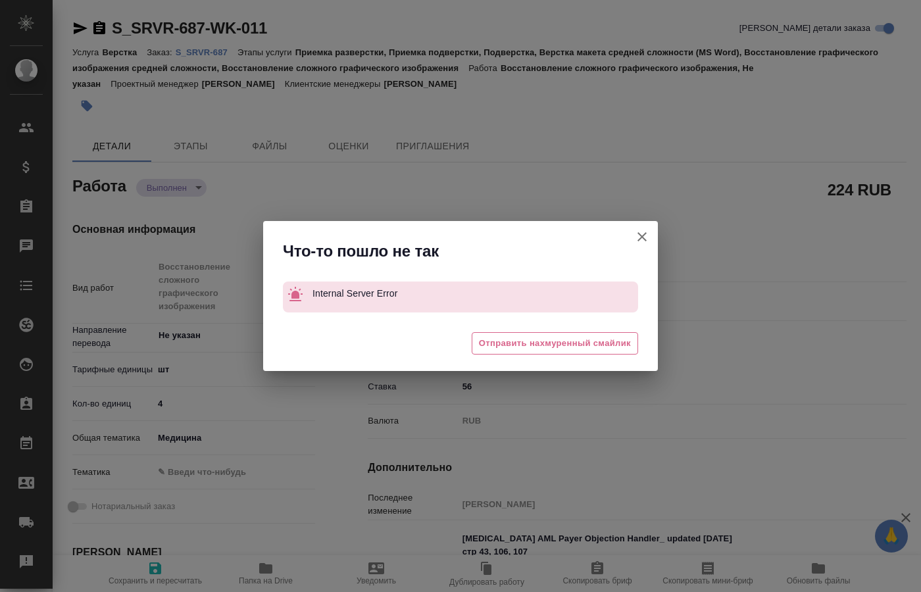
type textarea "x"
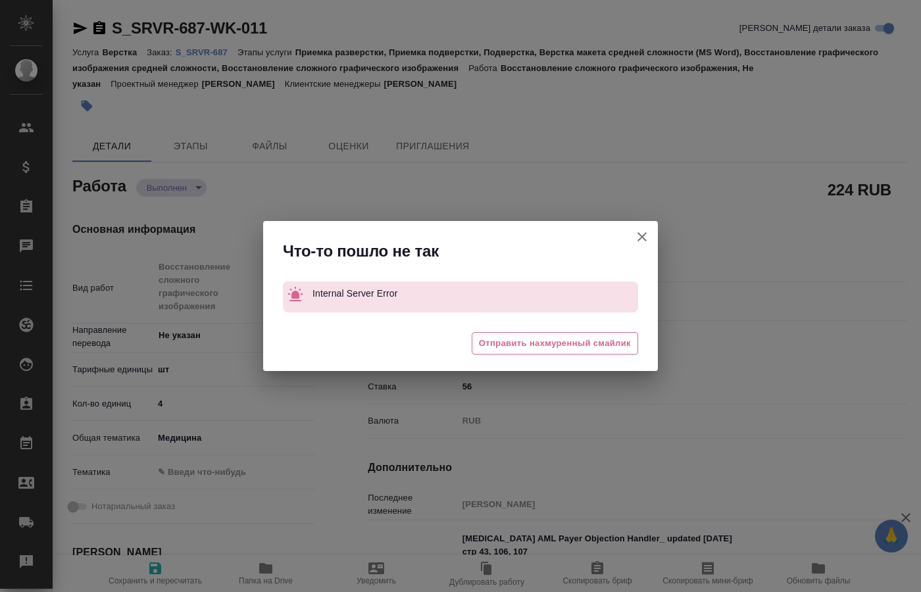
type textarea "x"
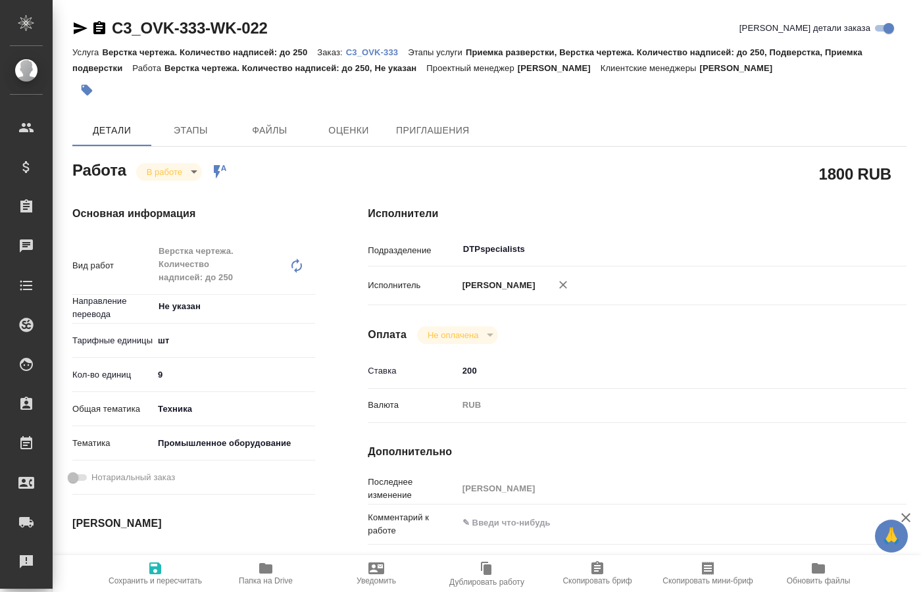
type textarea "x"
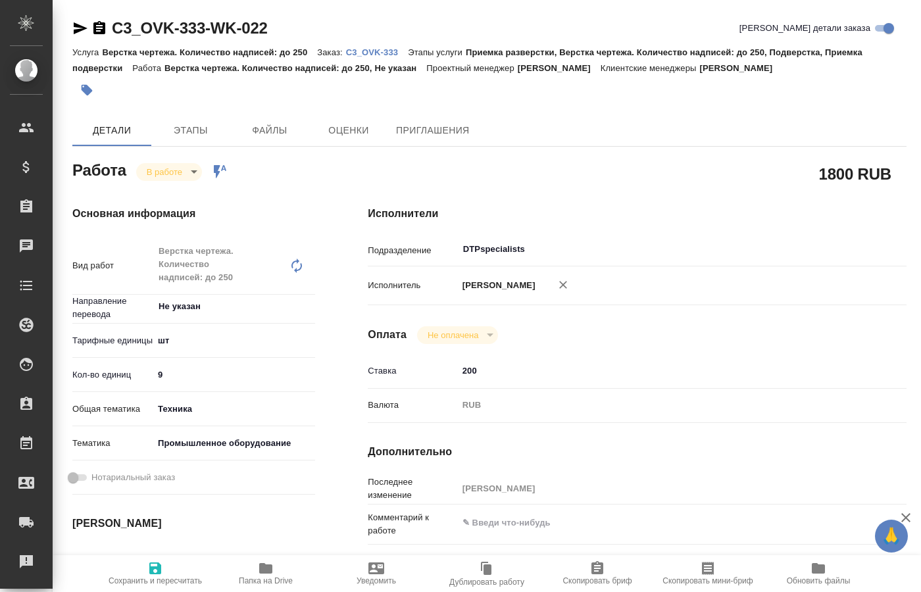
type textarea "x"
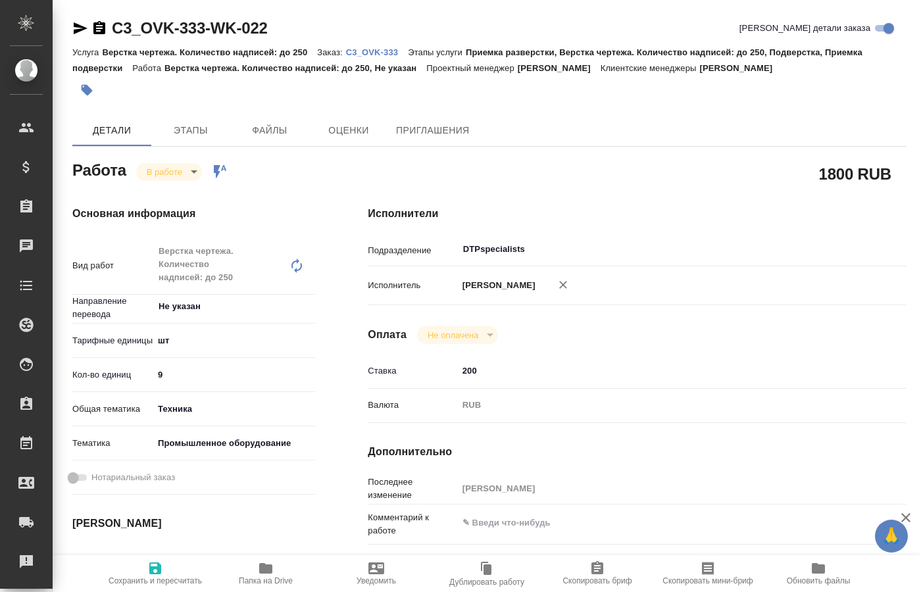
type textarea "x"
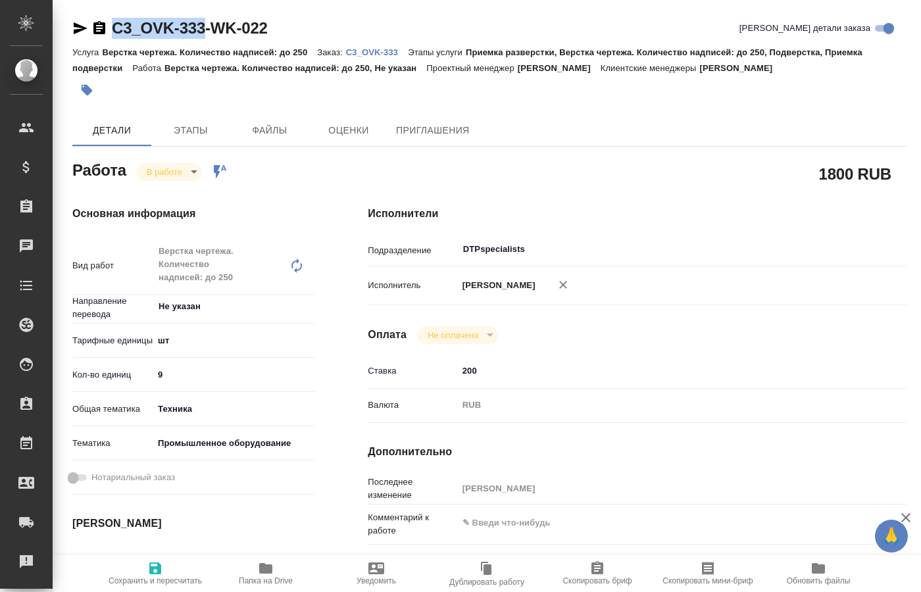
drag, startPoint x: 113, startPoint y: 9, endPoint x: 205, endPoint y: 36, distance: 95.5
click at [205, 36] on div "C3_OVK-333-WK-022 Кратко детали заказа Услуга Верстка чертежа. Количество надпи…" at bounding box center [489, 581] width 849 height 1162
copy link "C3_OVK-333"
type textarea "x"
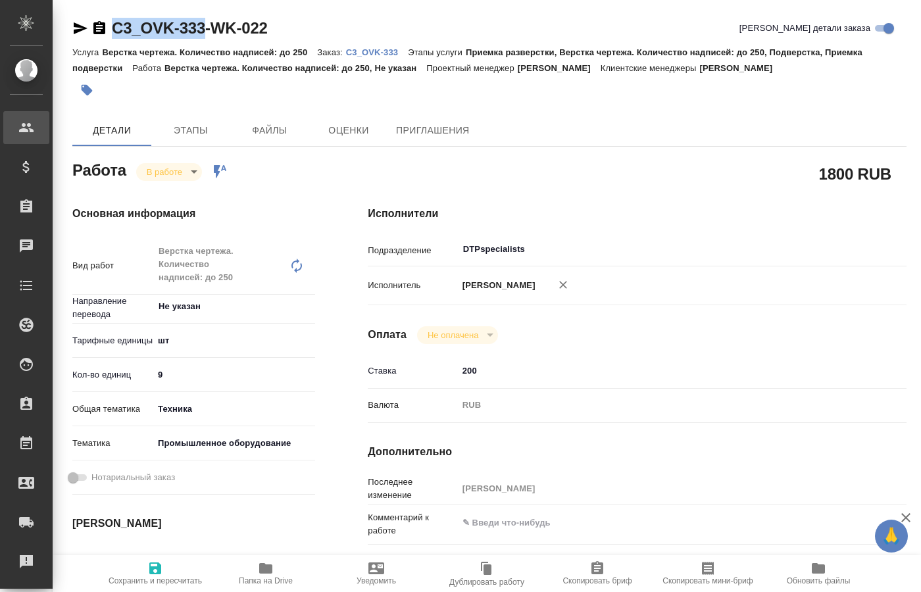
type textarea "x"
click at [692, 140] on div "Детали Этапы Файлы Оценки Приглашения" at bounding box center [489, 130] width 834 height 32
